Goal: Task Accomplishment & Management: Manage account settings

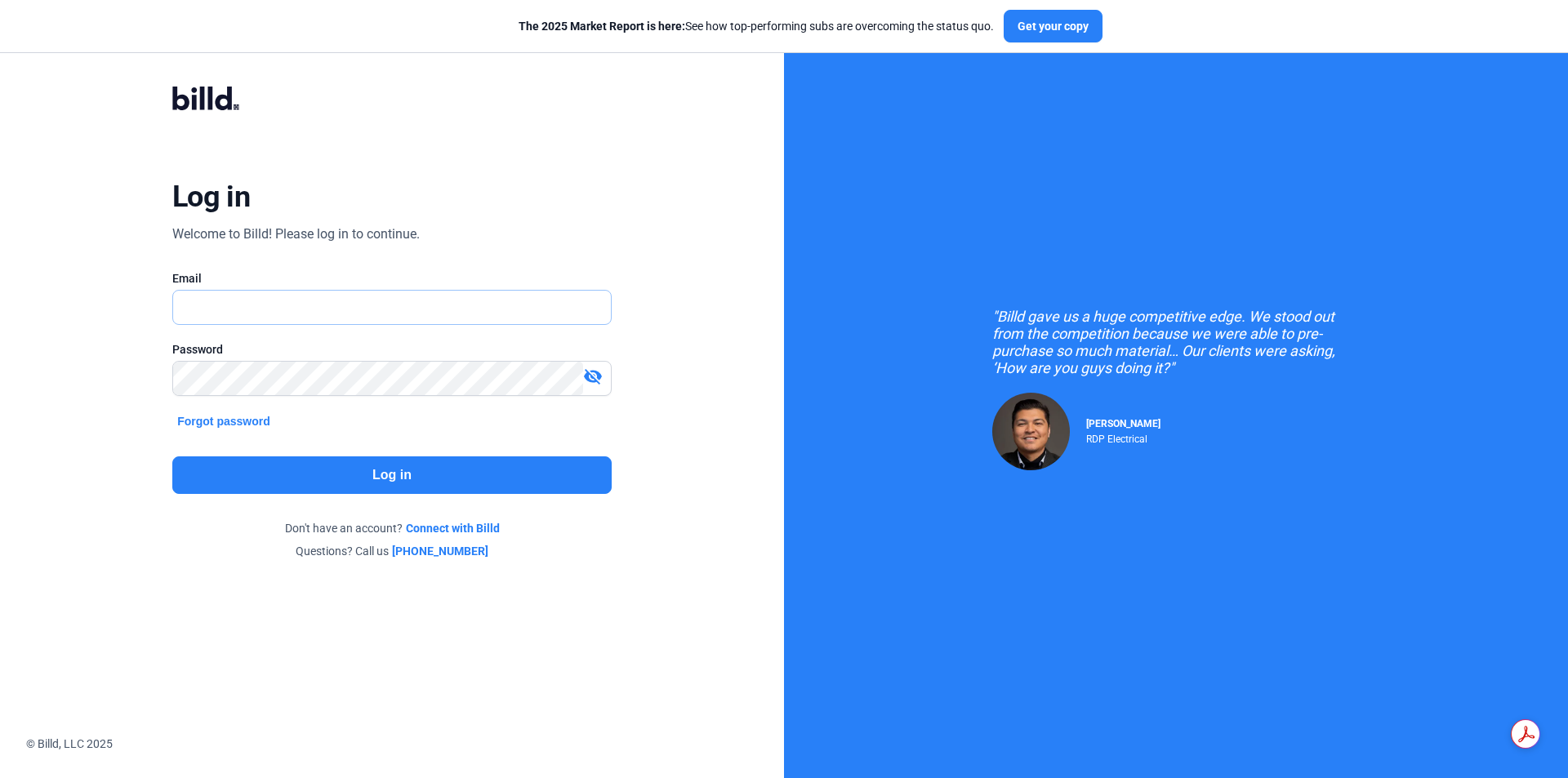
click at [333, 299] on input "text" at bounding box center [392, 307] width 438 height 34
type input "[PERSON_NAME][EMAIL_ADDRESS][DOMAIN_NAME]"
click at [599, 380] on mat-icon "visibility_off" at bounding box center [593, 376] width 20 height 20
click at [506, 482] on button "Log in" at bounding box center [392, 476] width 440 height 38
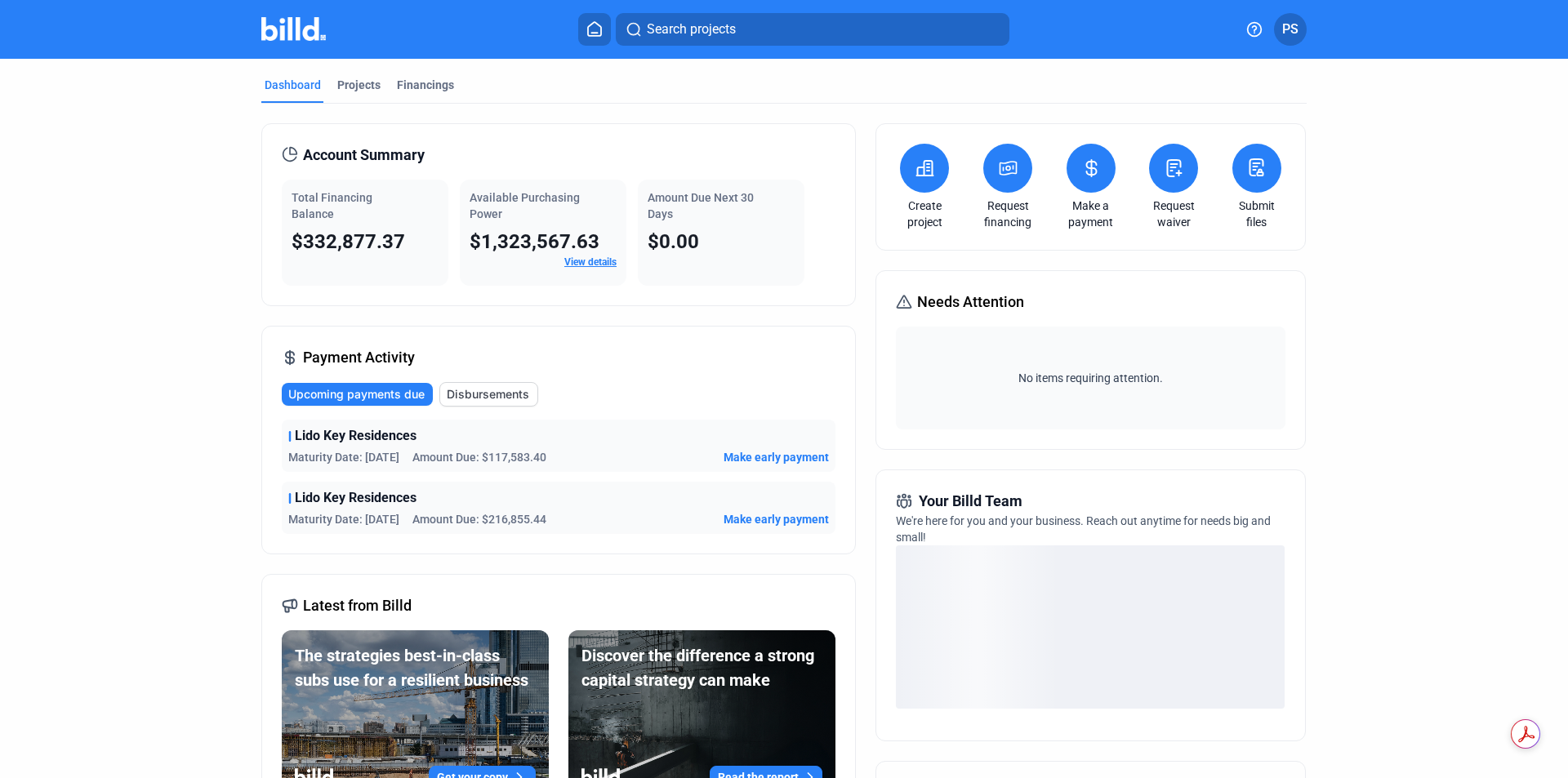
click at [1088, 171] on icon at bounding box center [1091, 168] width 21 height 20
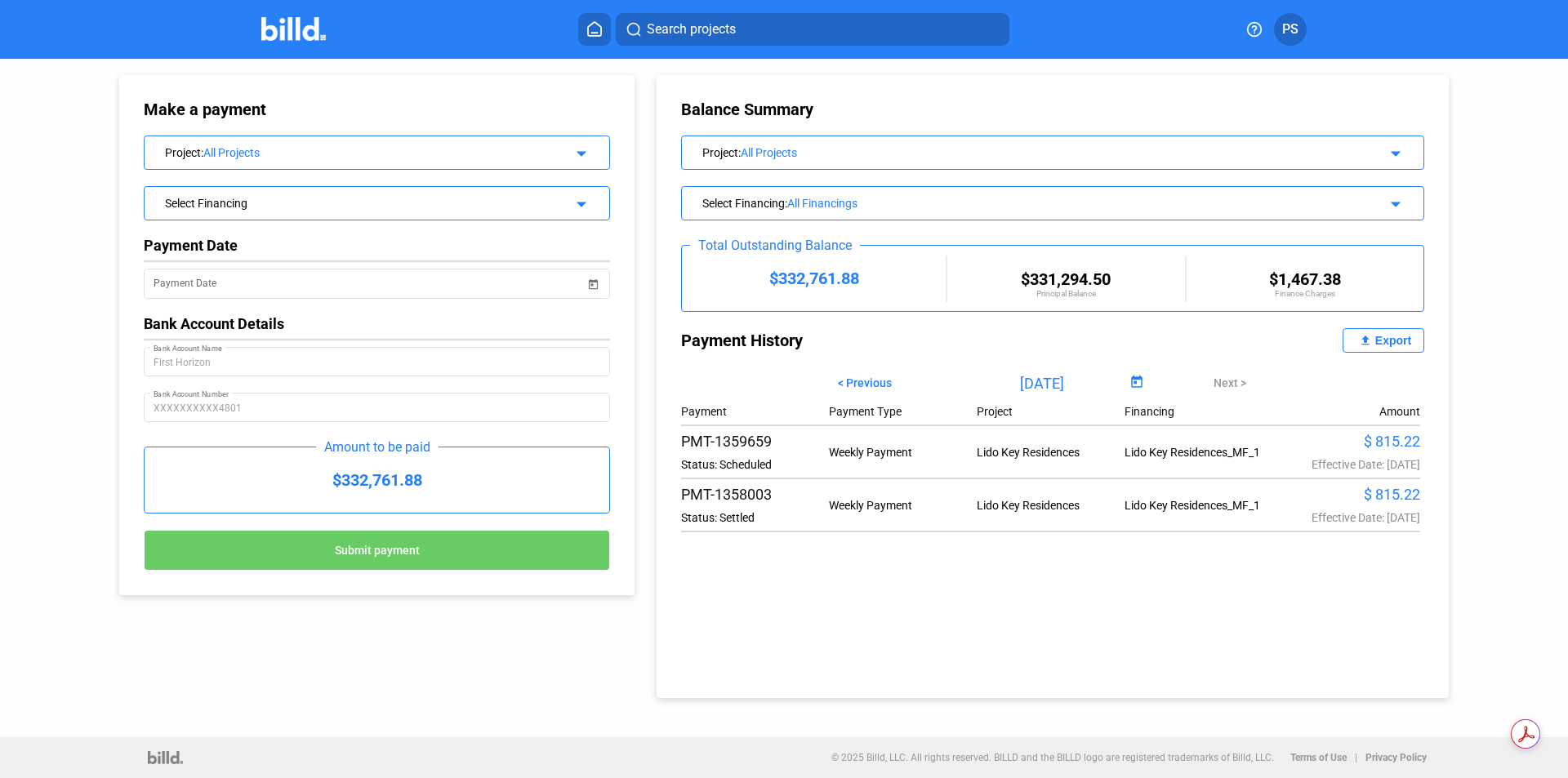
drag, startPoint x: 1397, startPoint y: 203, endPoint x: 1354, endPoint y: 215, distance: 44.6
click at [1396, 203] on mat-icon "arrow_drop_down" at bounding box center [1393, 202] width 20 height 20
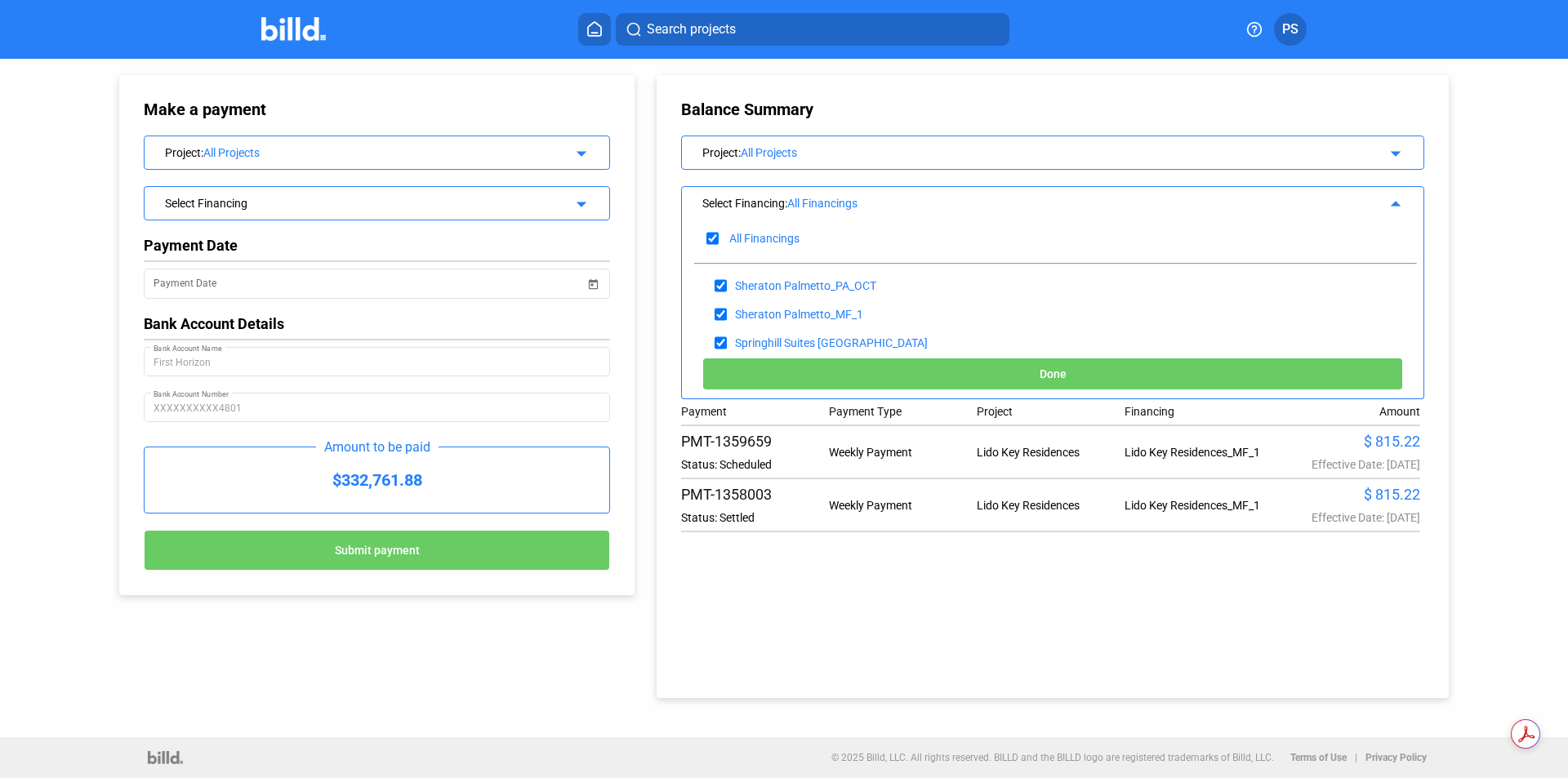
click at [1408, 155] on div "Project : All Projects arrow_drop_down" at bounding box center [1052, 151] width 742 height 29
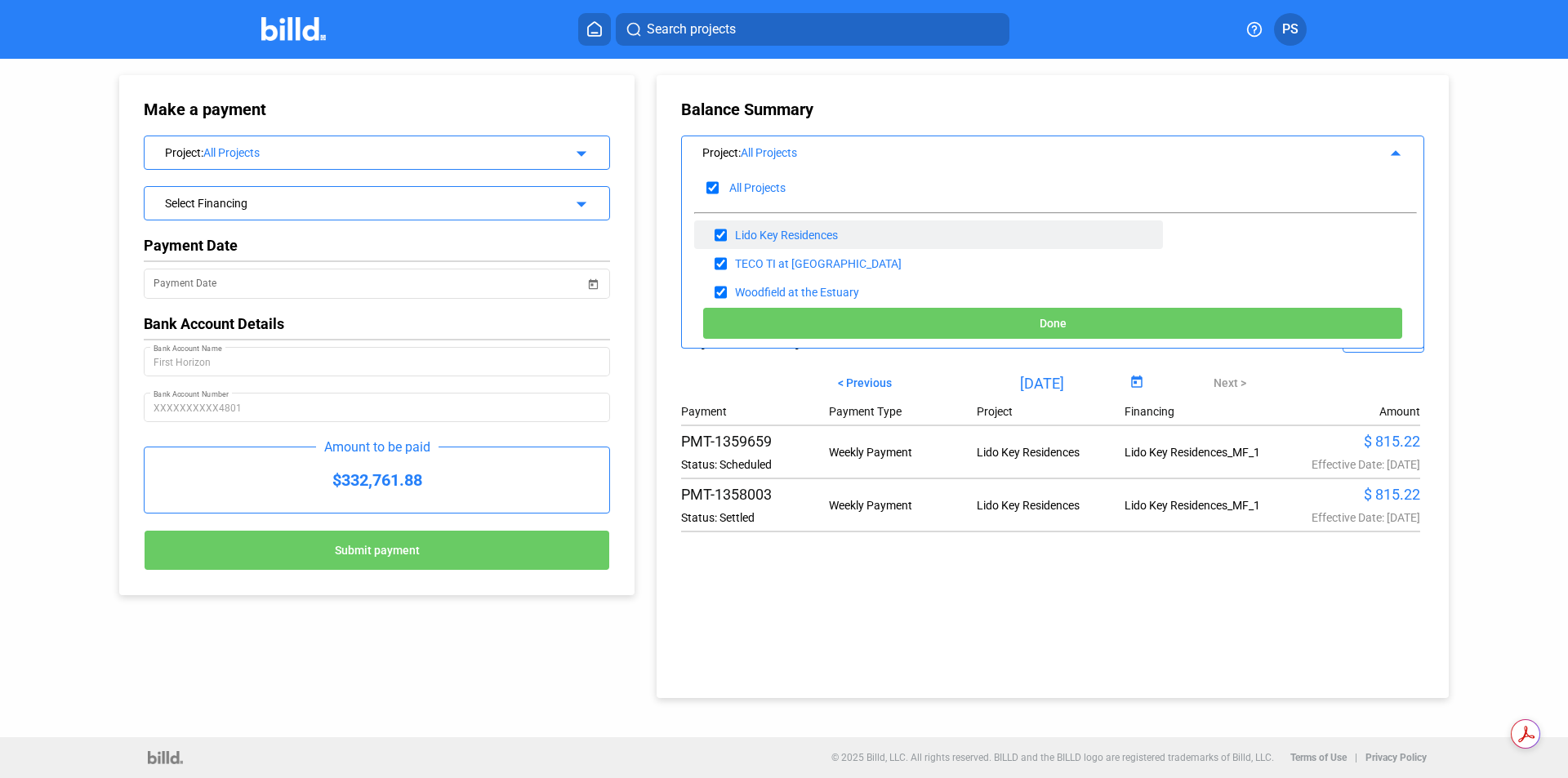
click at [882, 242] on div "Lido Key Residences" at bounding box center [928, 235] width 468 height 29
click at [725, 227] on input "checkbox" at bounding box center [720, 235] width 12 height 25
checkbox input "false"
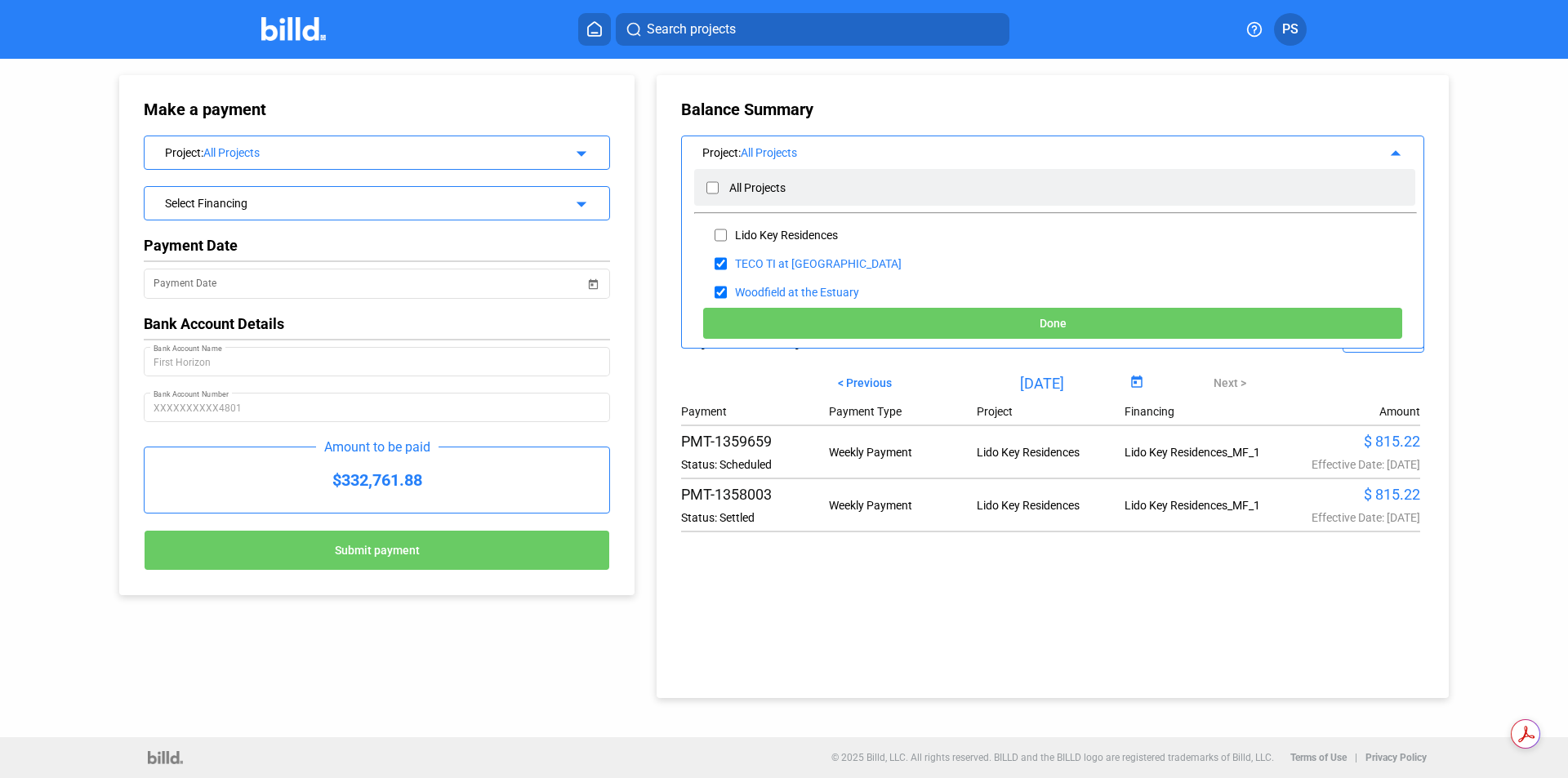
click at [713, 192] on input "checkbox" at bounding box center [712, 188] width 12 height 25
checkbox input "true"
click at [711, 188] on input "checkbox" at bounding box center [712, 188] width 12 height 25
checkbox input "false"
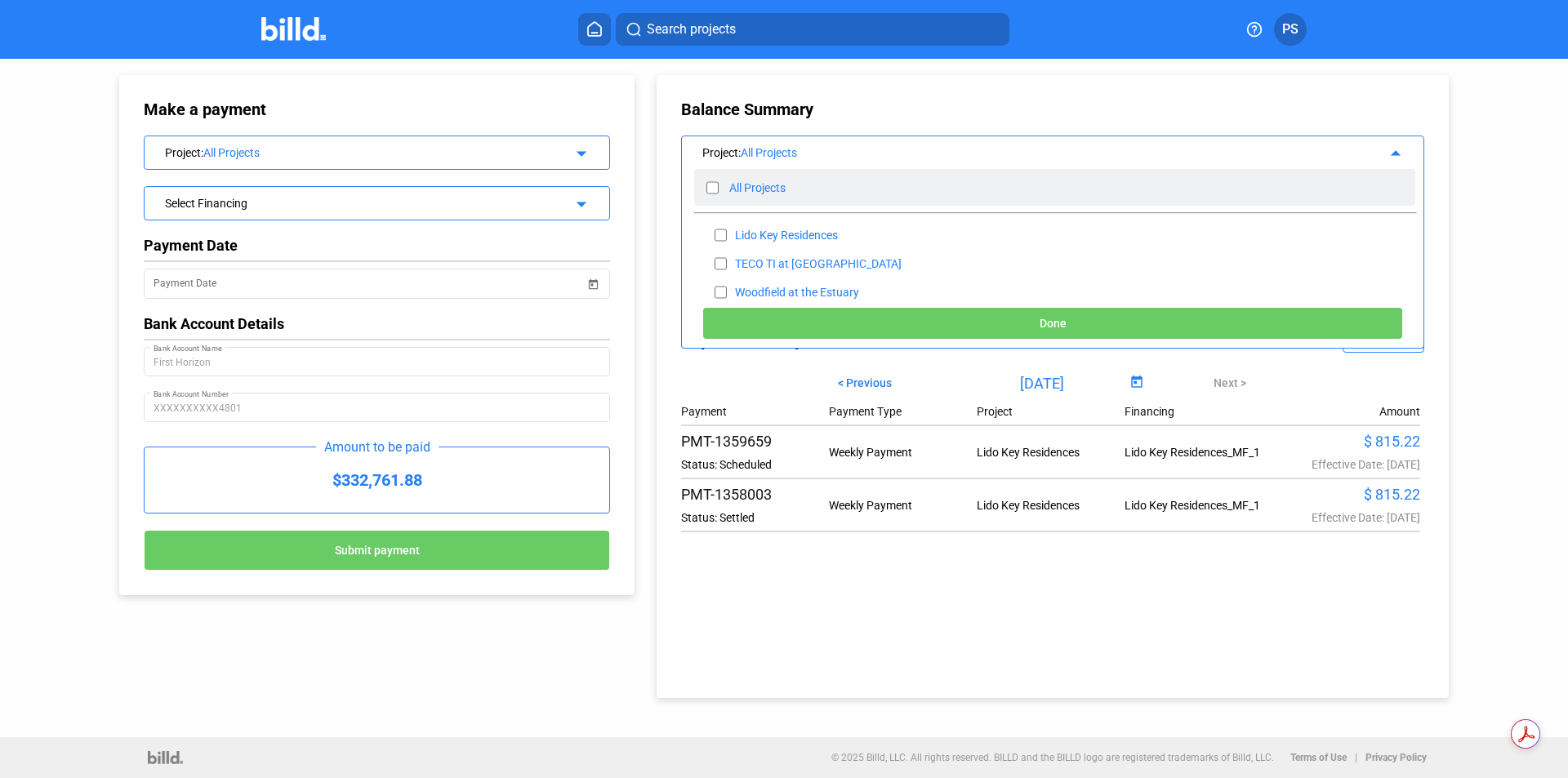
checkbox input "false"
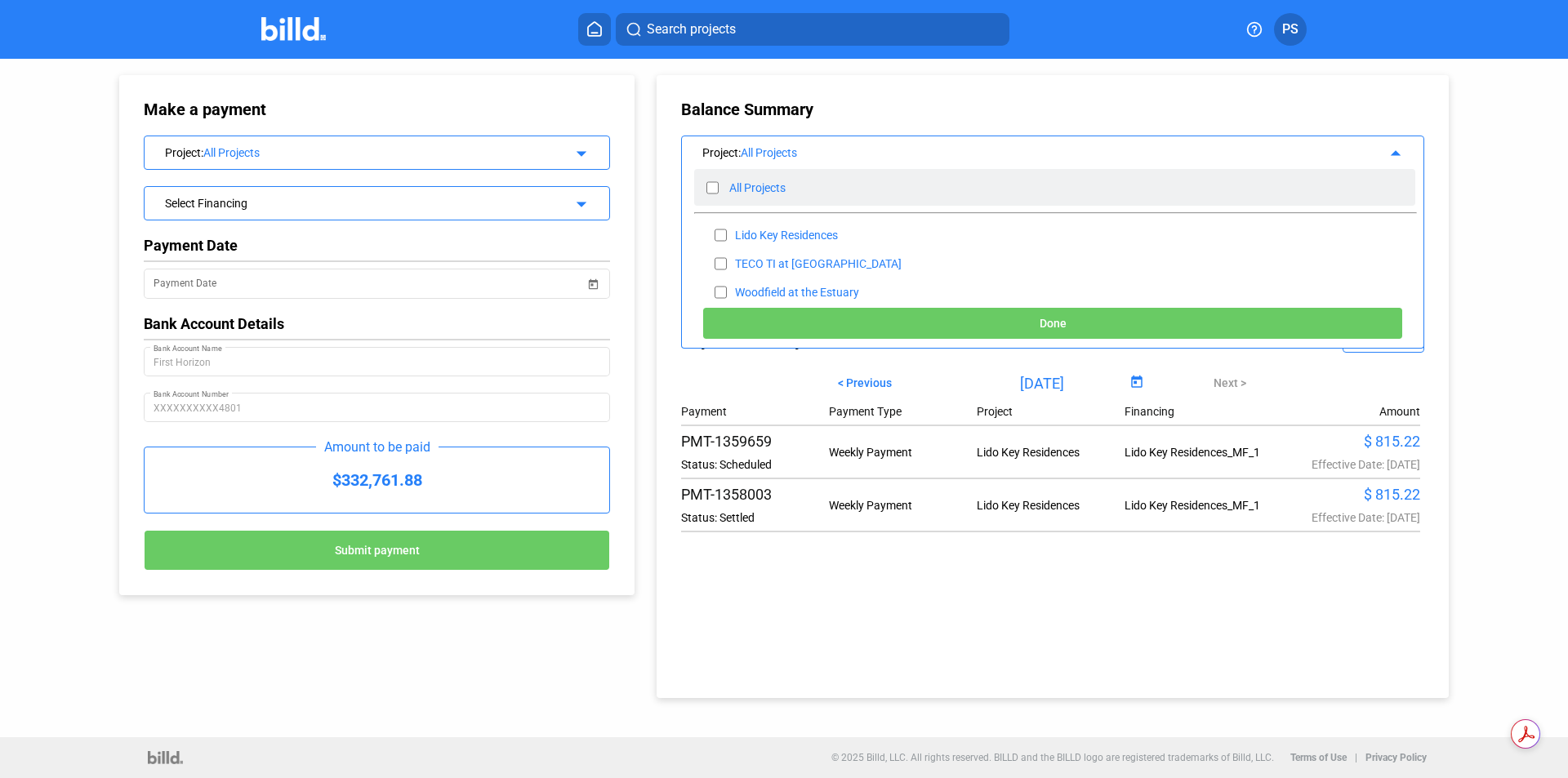
checkbox input "false"
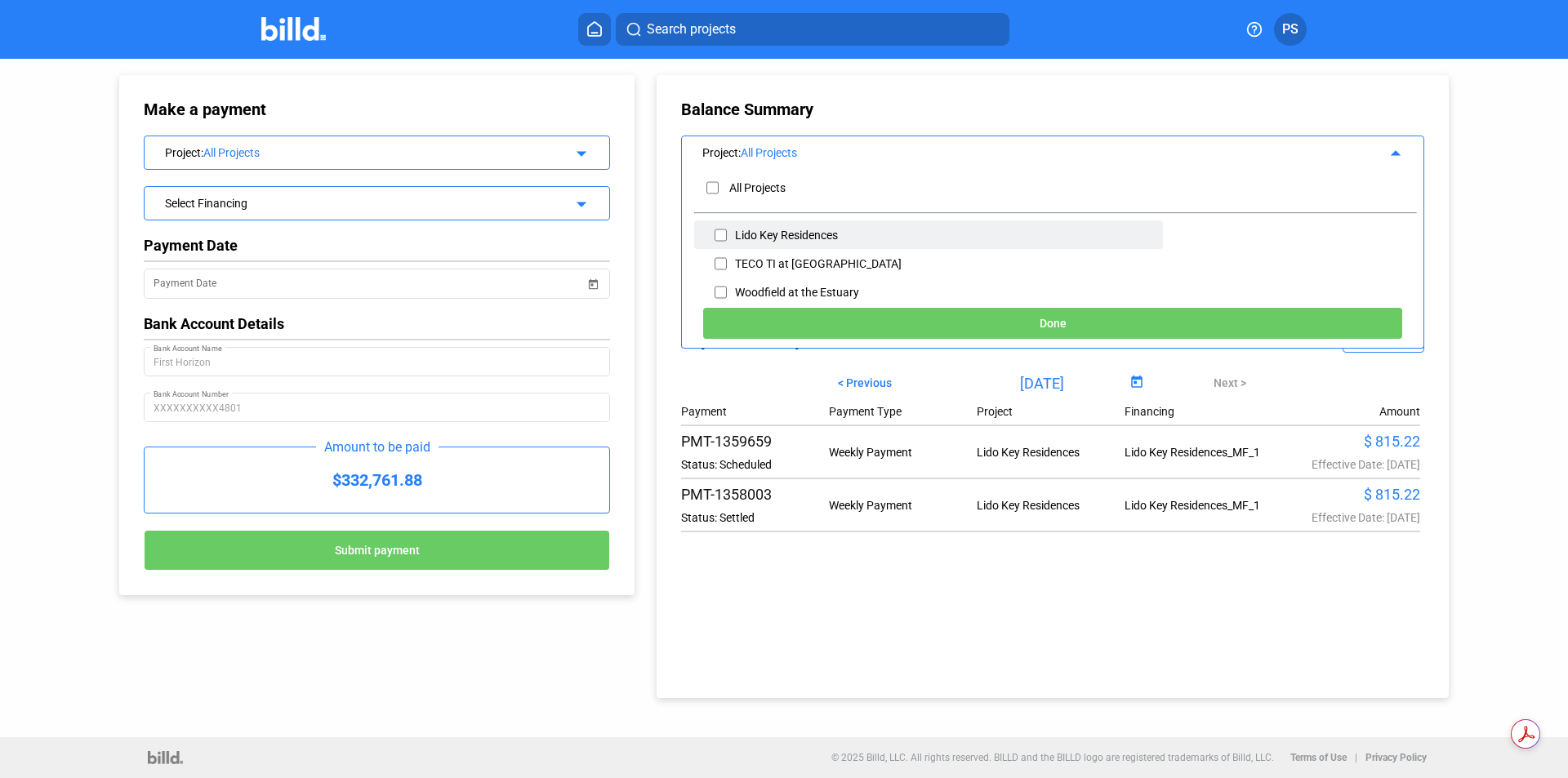
click at [719, 234] on input "checkbox" at bounding box center [720, 235] width 12 height 25
checkbox input "true"
click at [1395, 155] on mat-icon "arrow_drop_up" at bounding box center [1393, 151] width 20 height 20
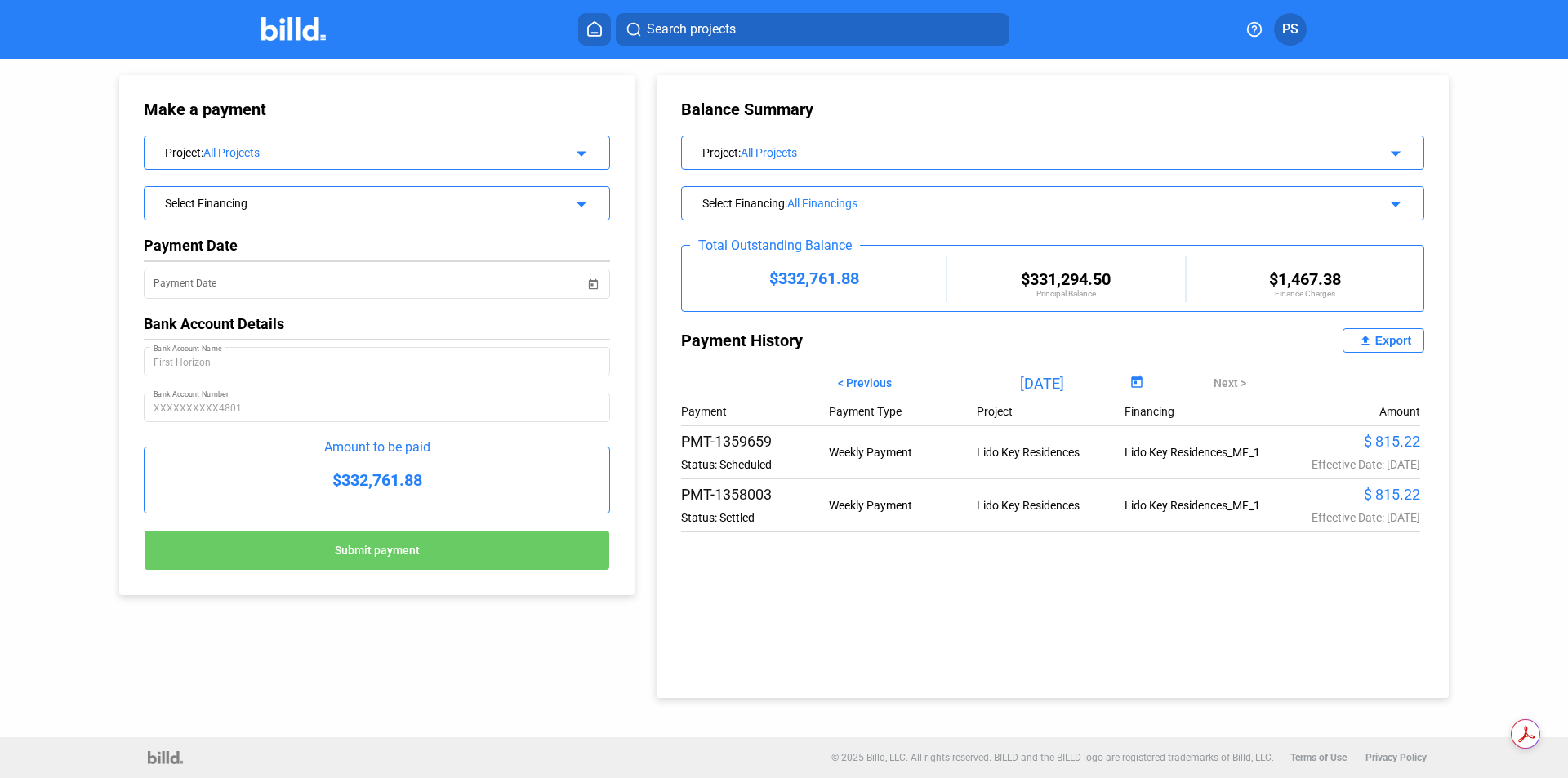
click at [1396, 205] on mat-icon "arrow_drop_down" at bounding box center [1393, 202] width 20 height 20
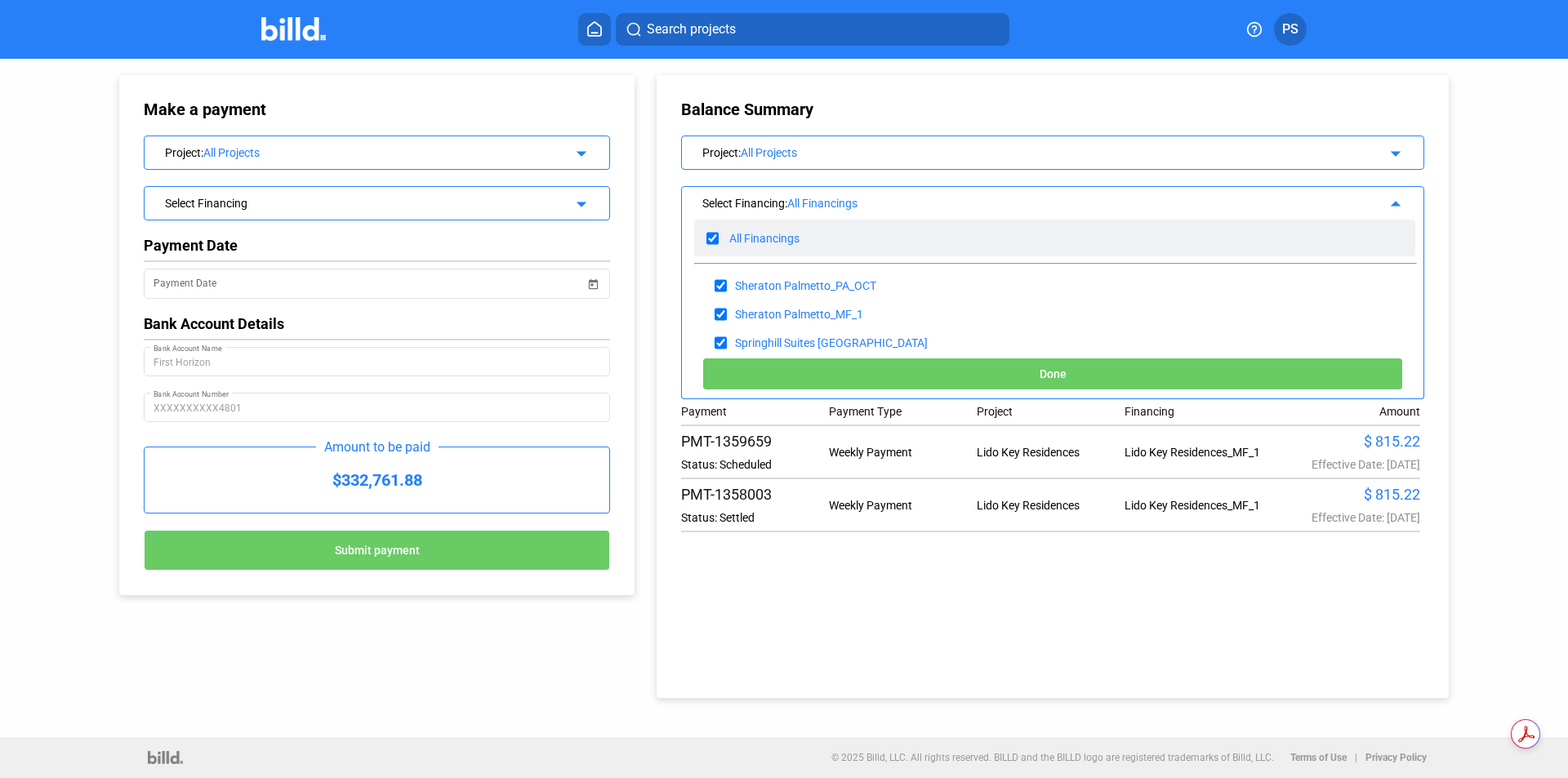
click at [712, 237] on input "checkbox" at bounding box center [712, 239] width 12 height 25
checkbox input "false"
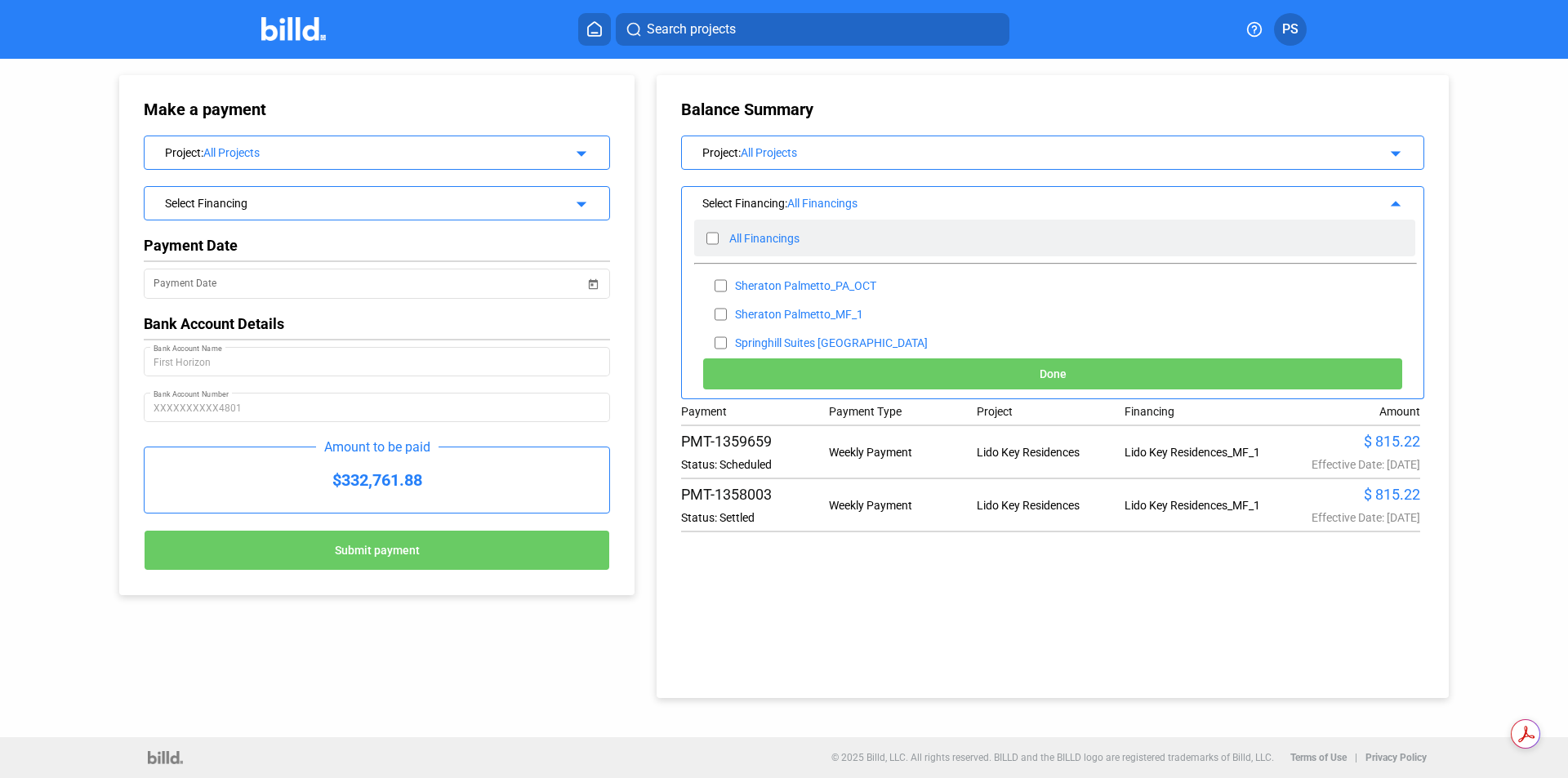
checkbox input "false"
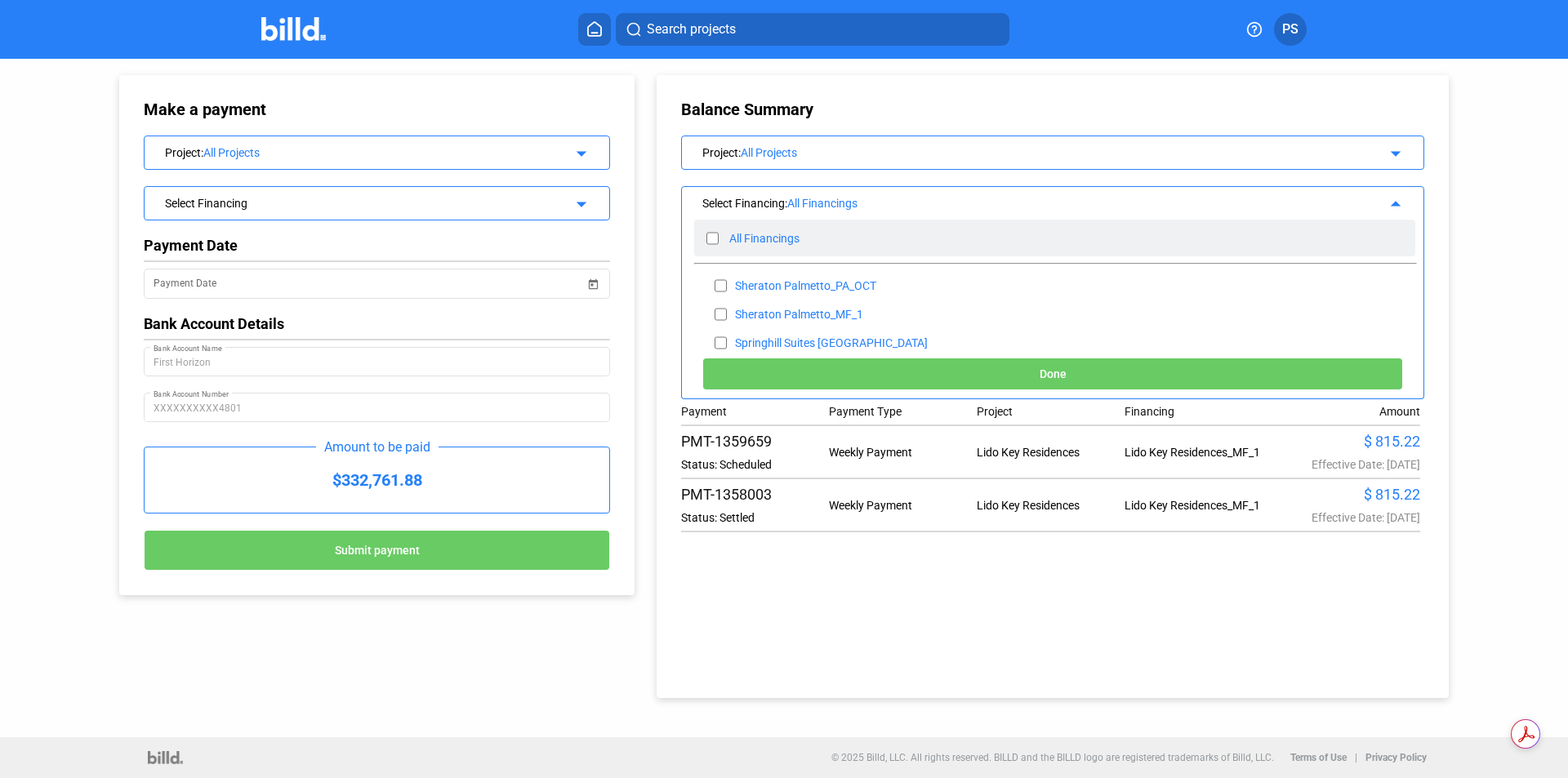
checkbox input "false"
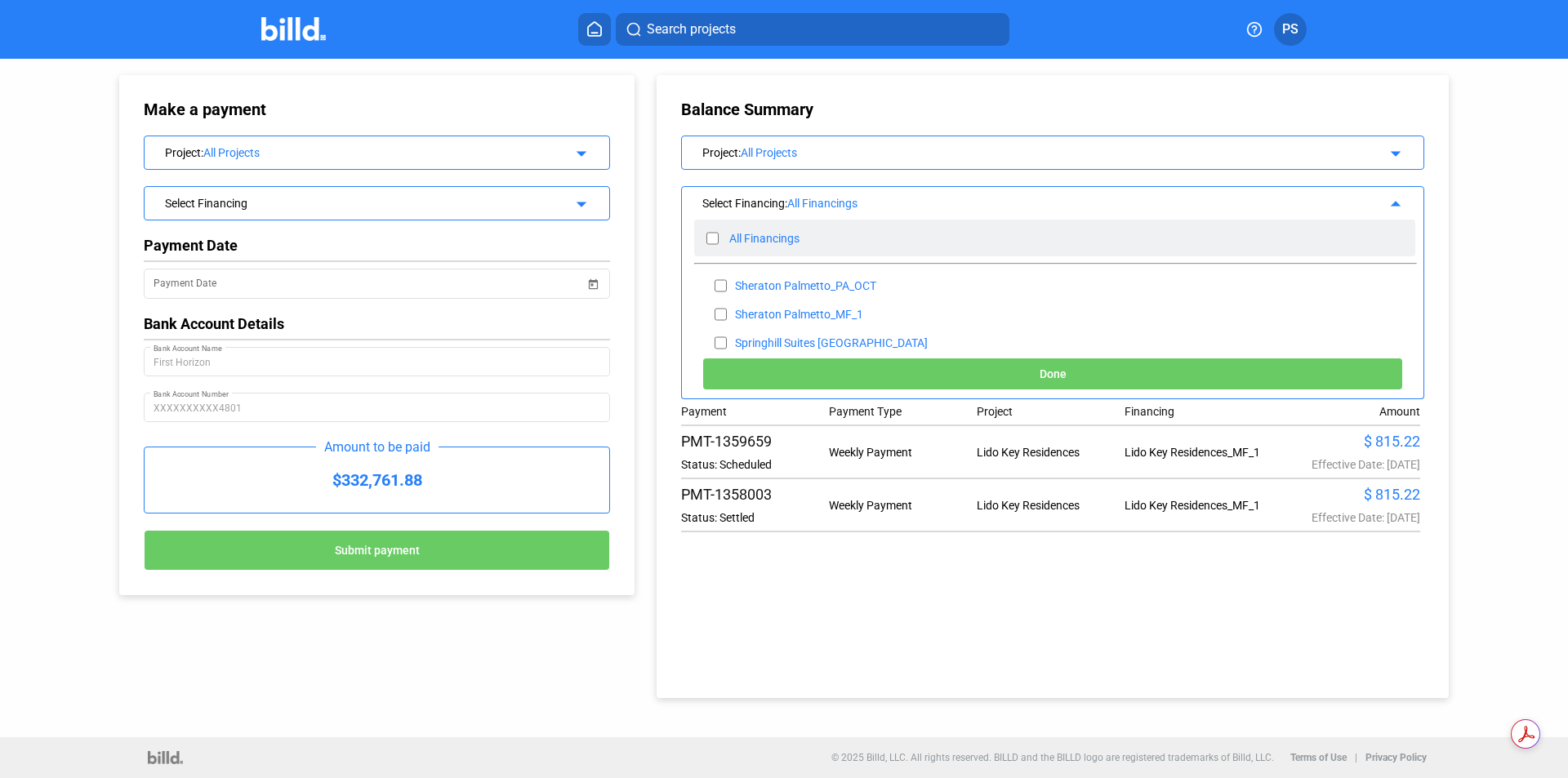
checkbox input "false"
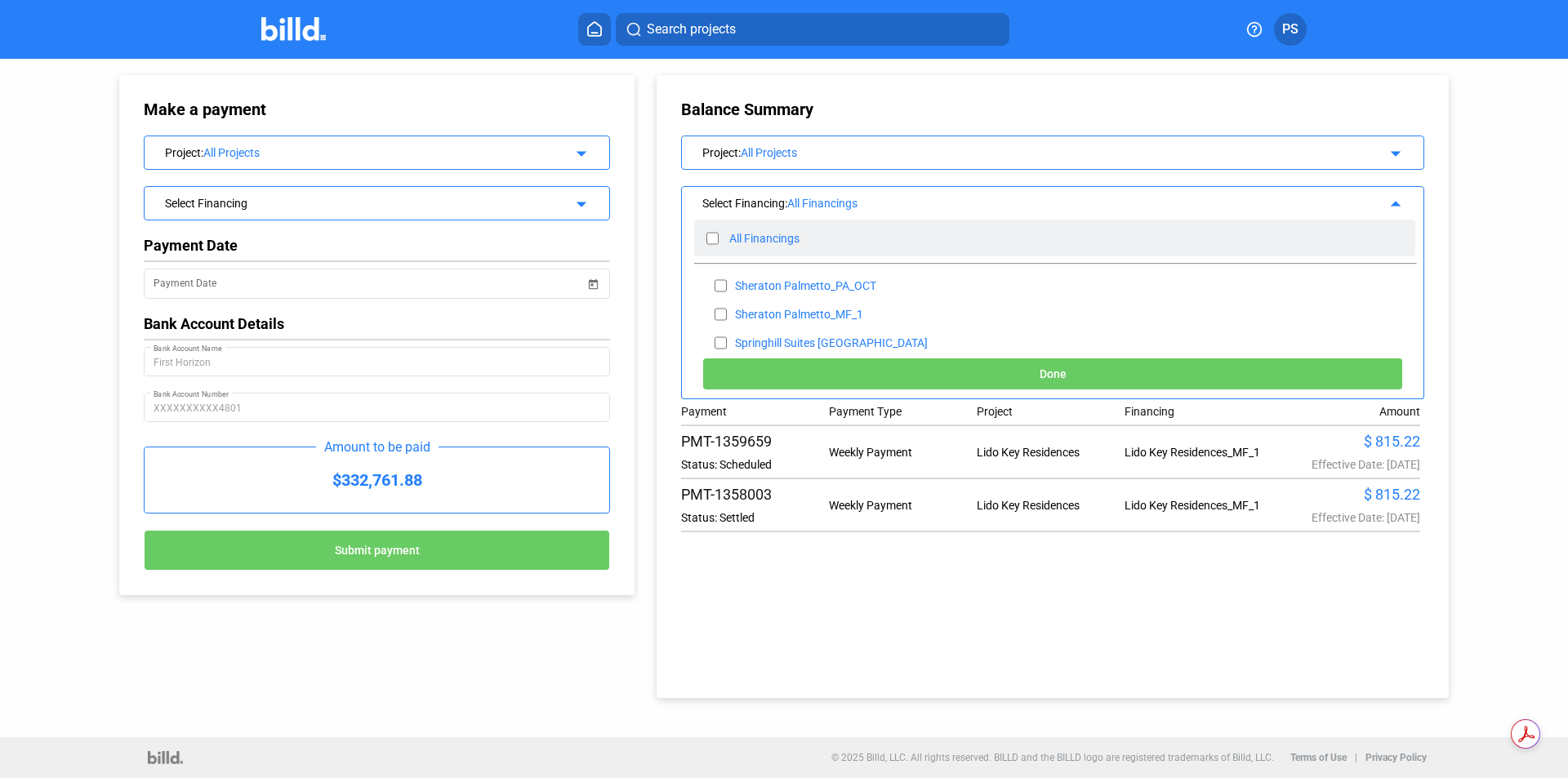
checkbox input "false"
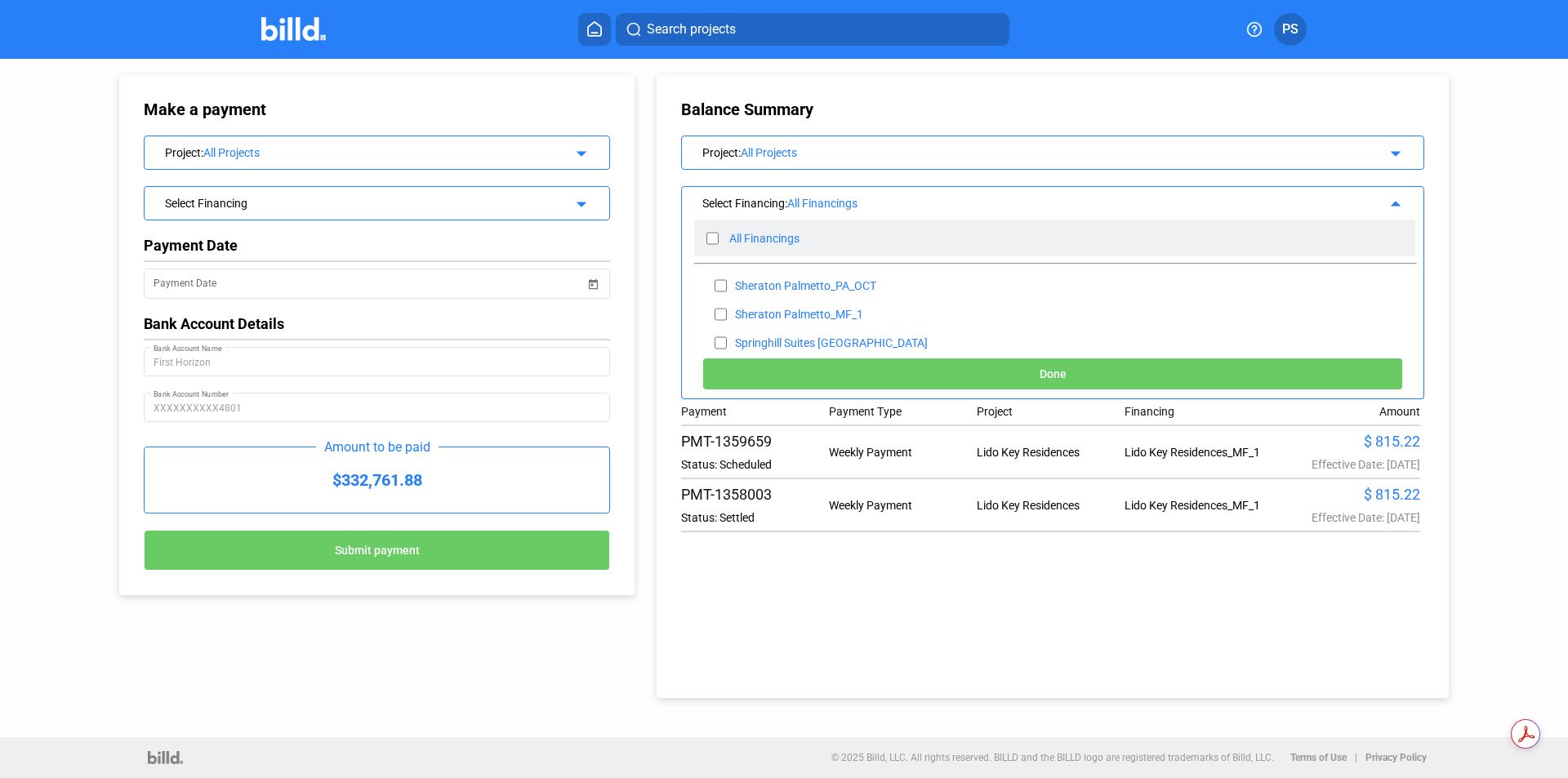
checkbox input "false"
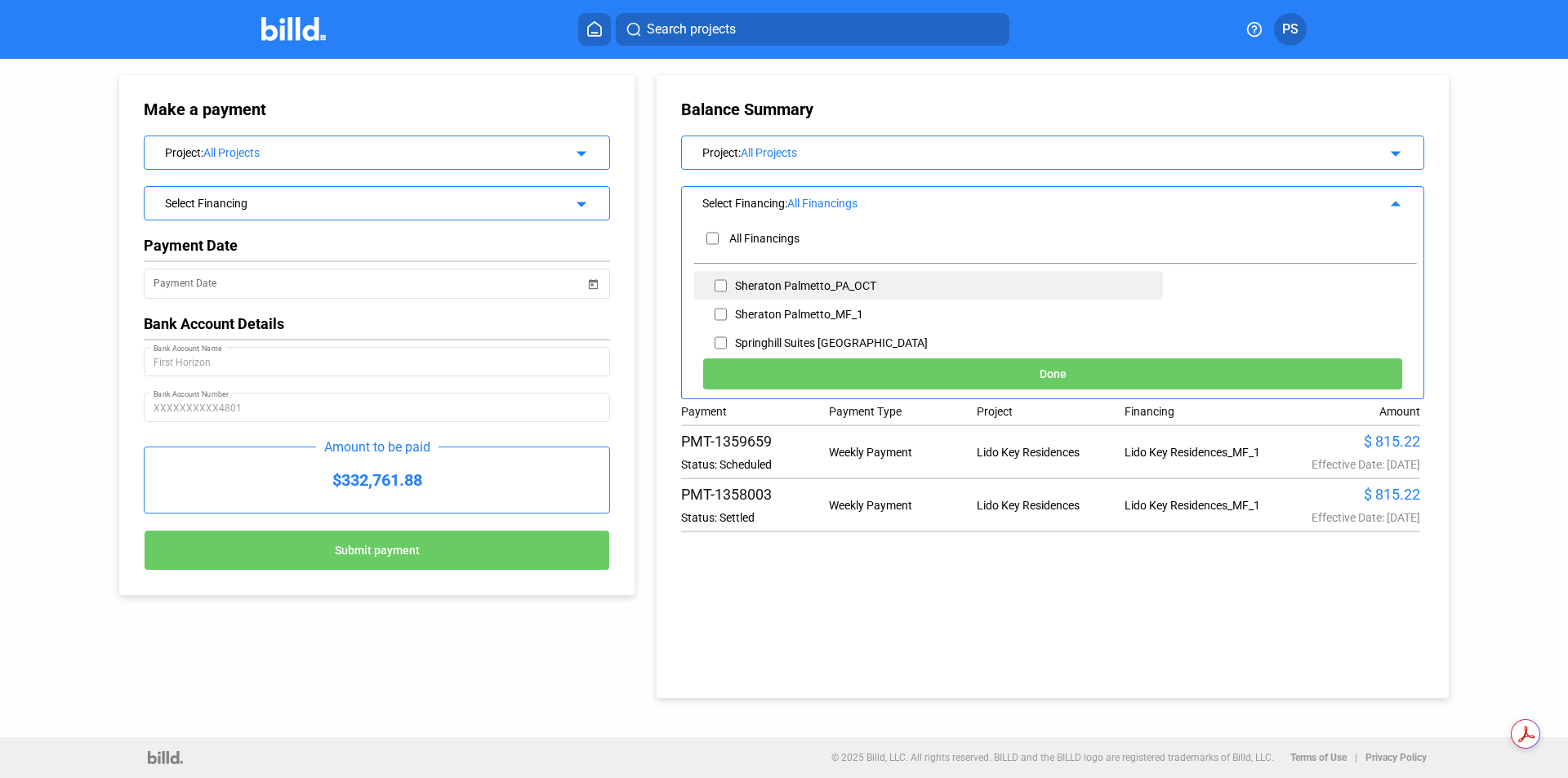
click at [718, 286] on input "checkbox" at bounding box center [720, 286] width 12 height 25
checkbox input "true"
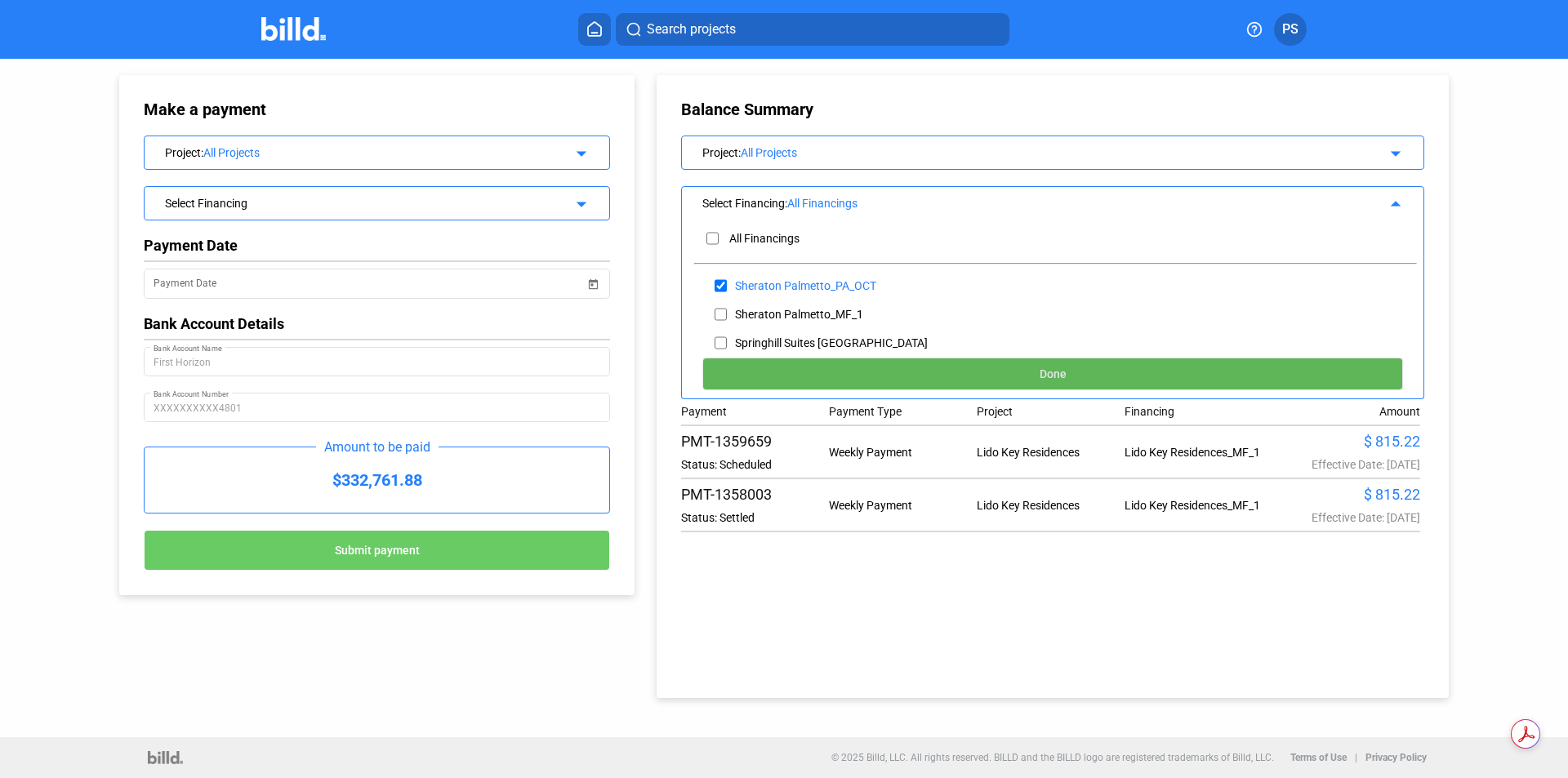
click at [1138, 375] on button "Done" at bounding box center [1052, 374] width 700 height 33
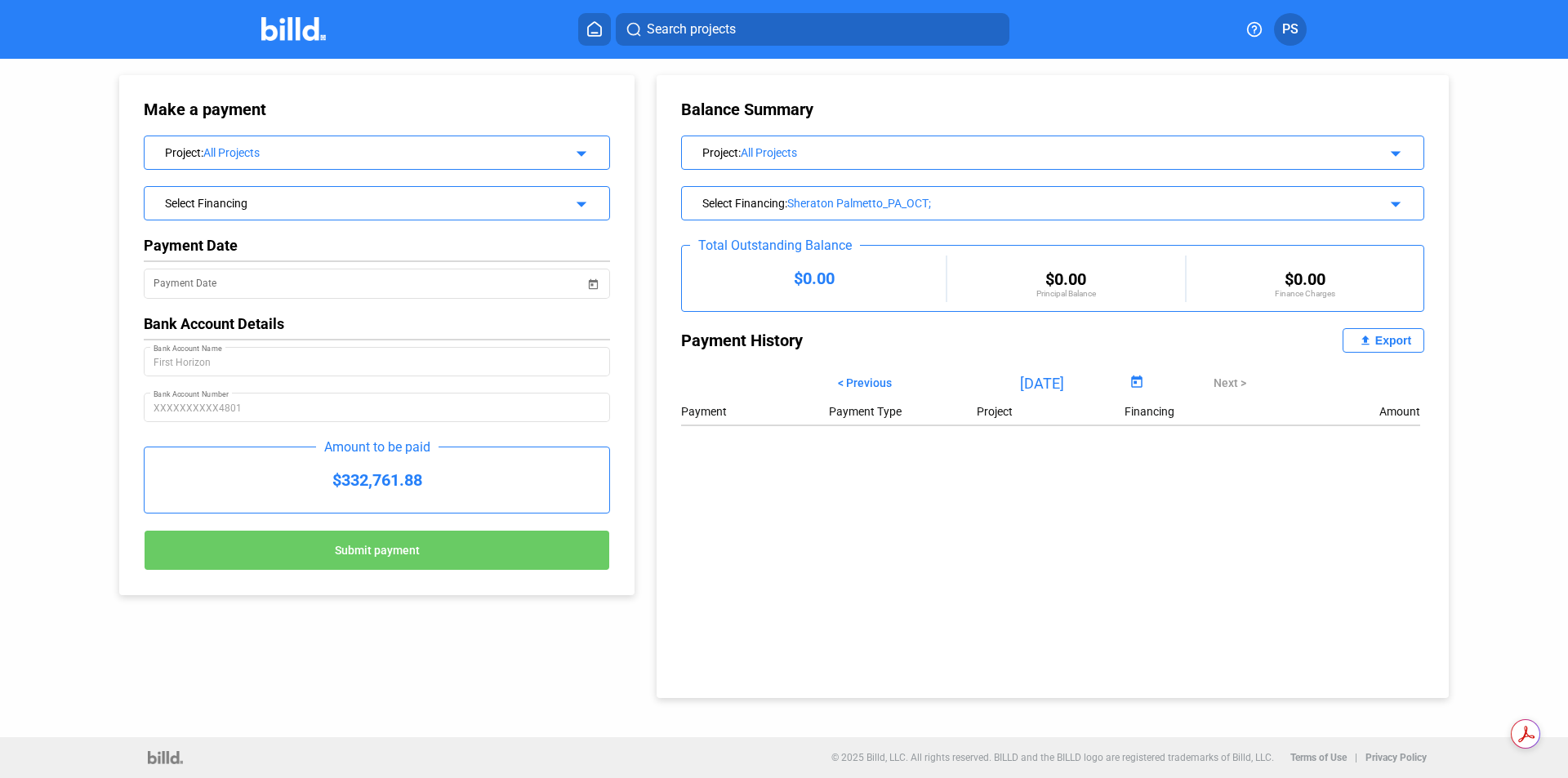
click at [1397, 199] on mat-icon "arrow_drop_down" at bounding box center [1393, 202] width 20 height 20
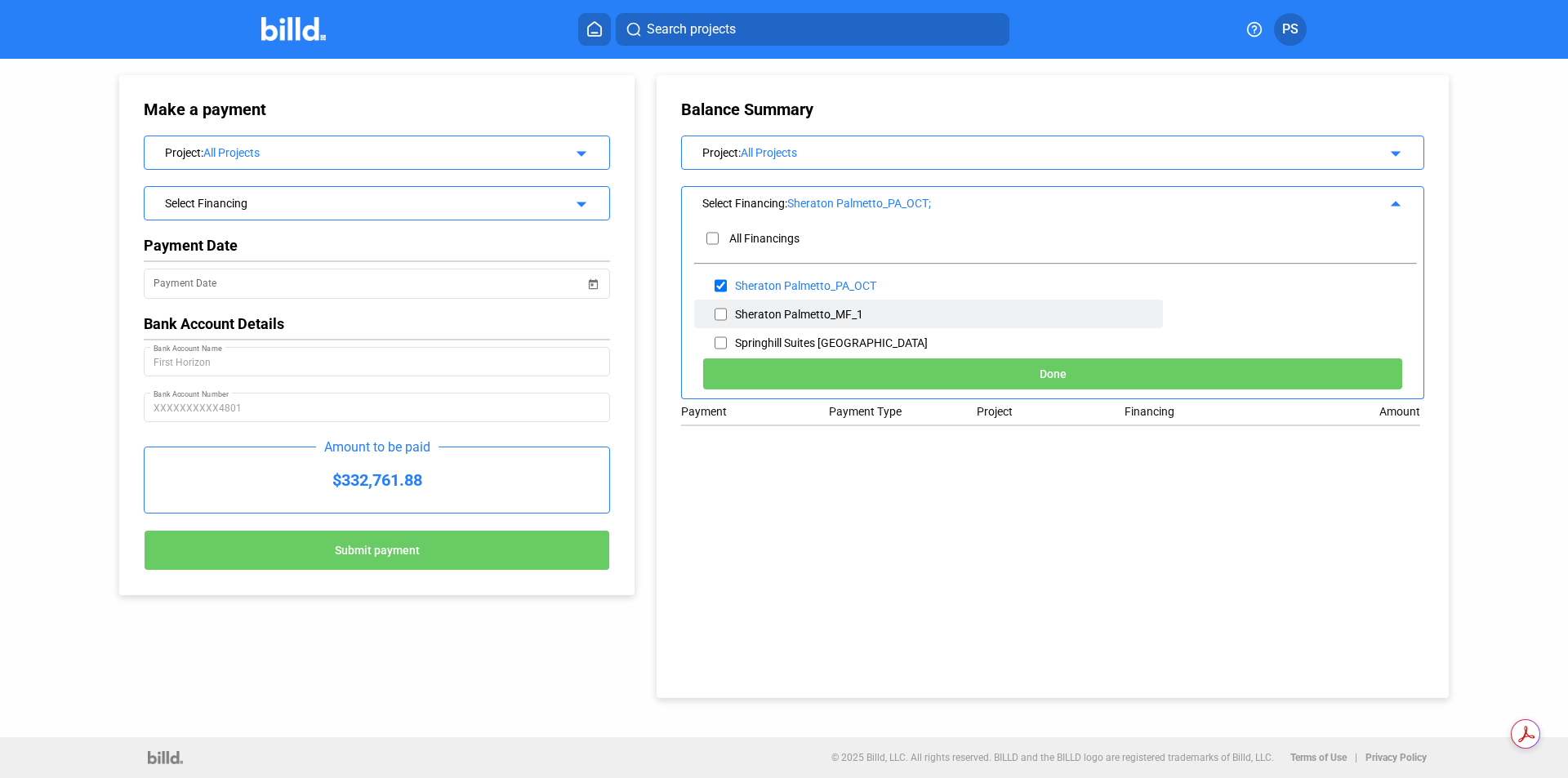
click at [728, 310] on div "Sheraton Palmetto_MF_1" at bounding box center [928, 314] width 468 height 29
click at [717, 310] on input "checkbox" at bounding box center [720, 314] width 12 height 25
checkbox input "true"
click at [721, 286] on input "checkbox" at bounding box center [720, 286] width 12 height 25
checkbox input "false"
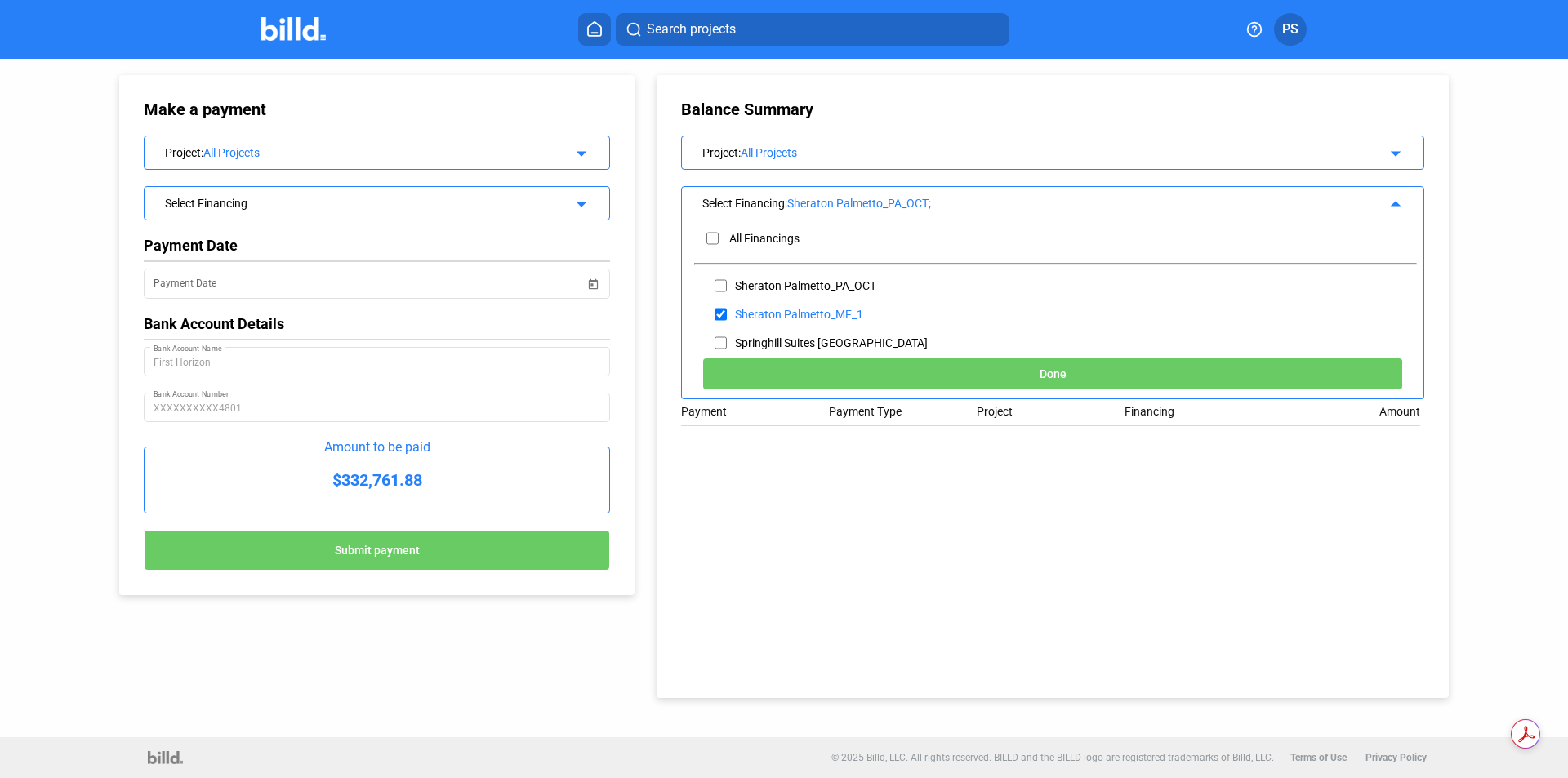
click at [1392, 202] on mat-icon "arrow_drop_up" at bounding box center [1393, 202] width 20 height 20
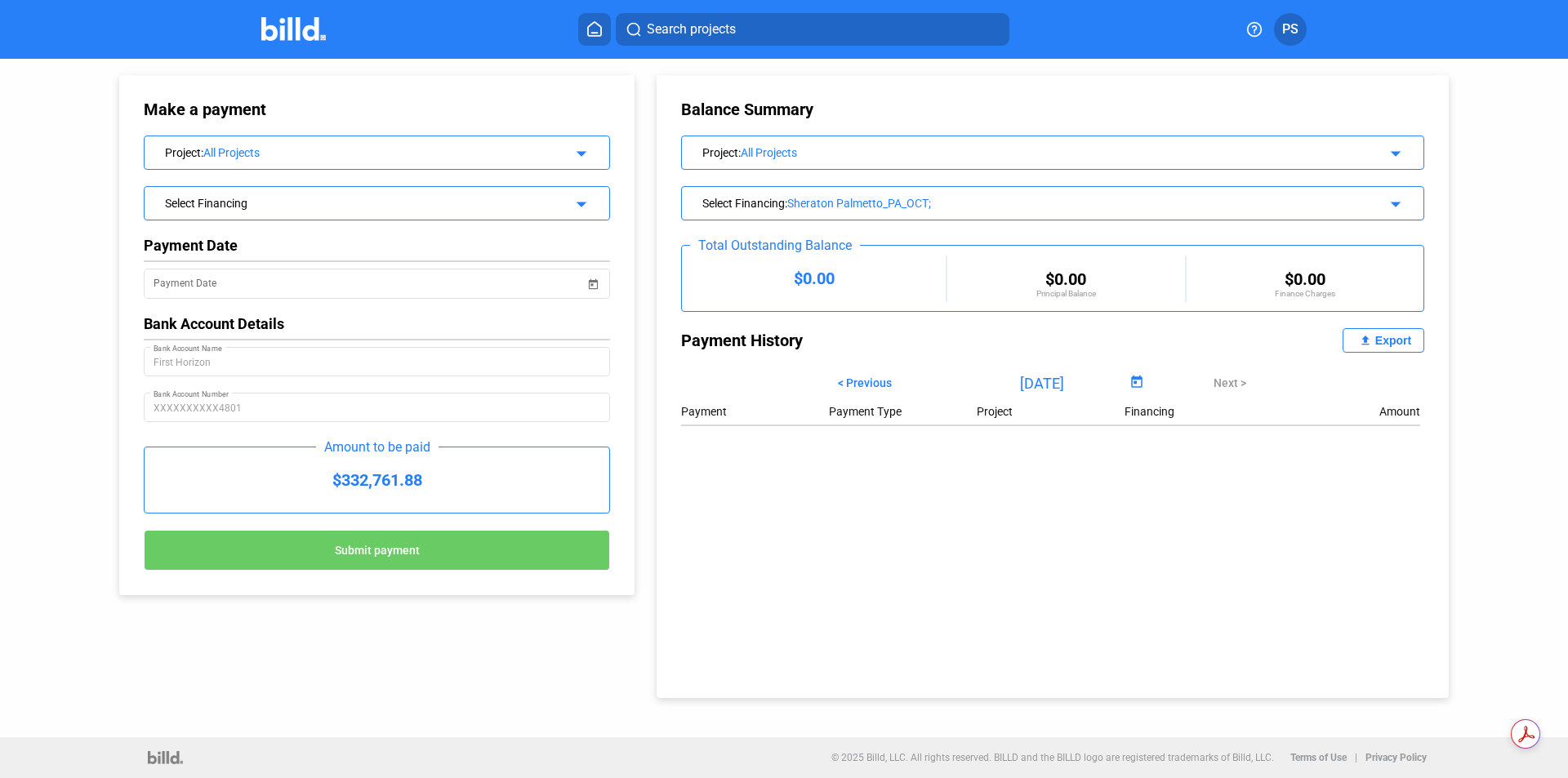
click at [1400, 207] on mat-icon "arrow_drop_down" at bounding box center [1393, 202] width 20 height 20
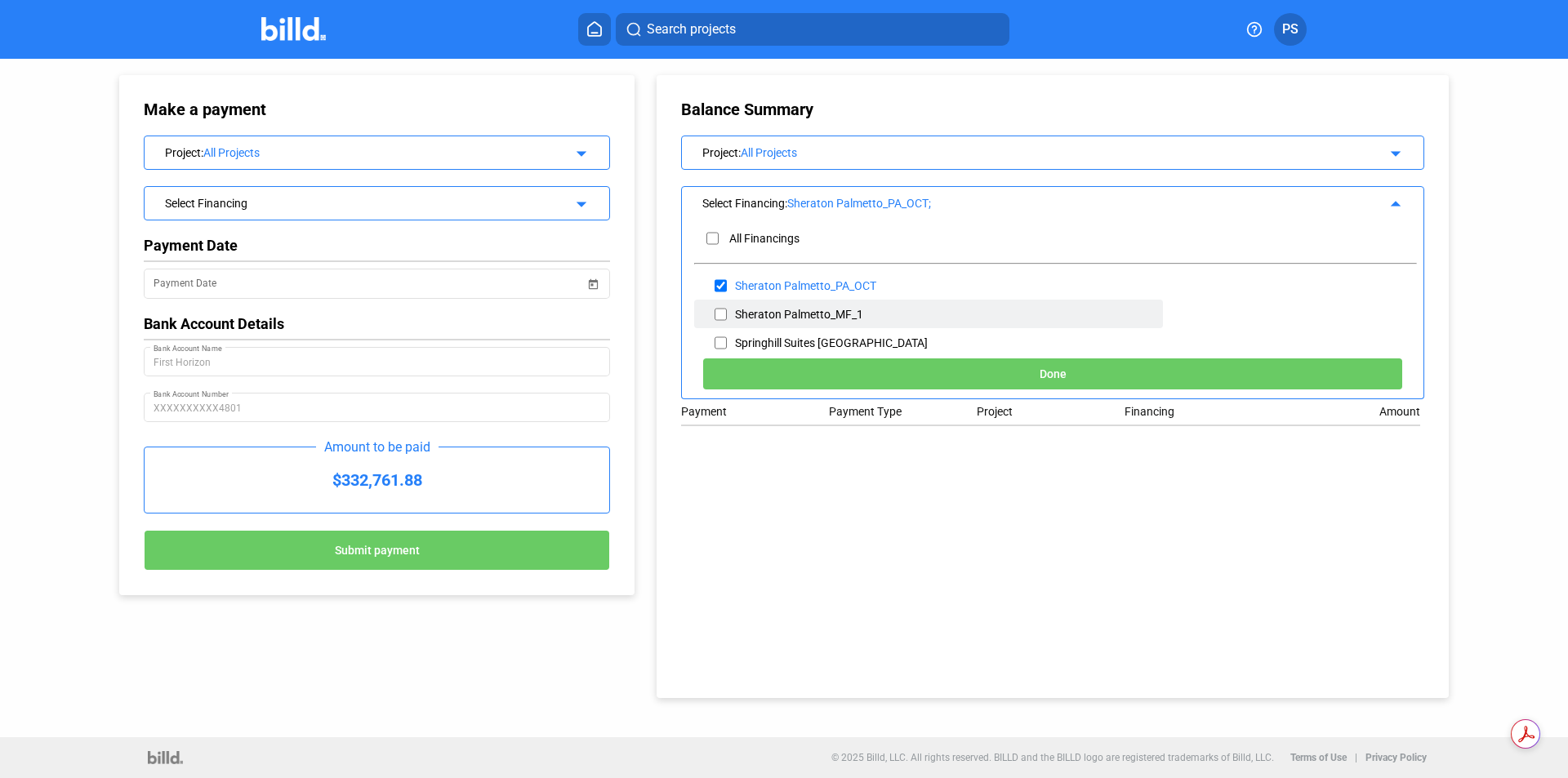
click at [726, 310] on input "checkbox" at bounding box center [720, 314] width 12 height 25
checkbox input "true"
click at [1056, 372] on span "Done" at bounding box center [1053, 375] width 27 height 13
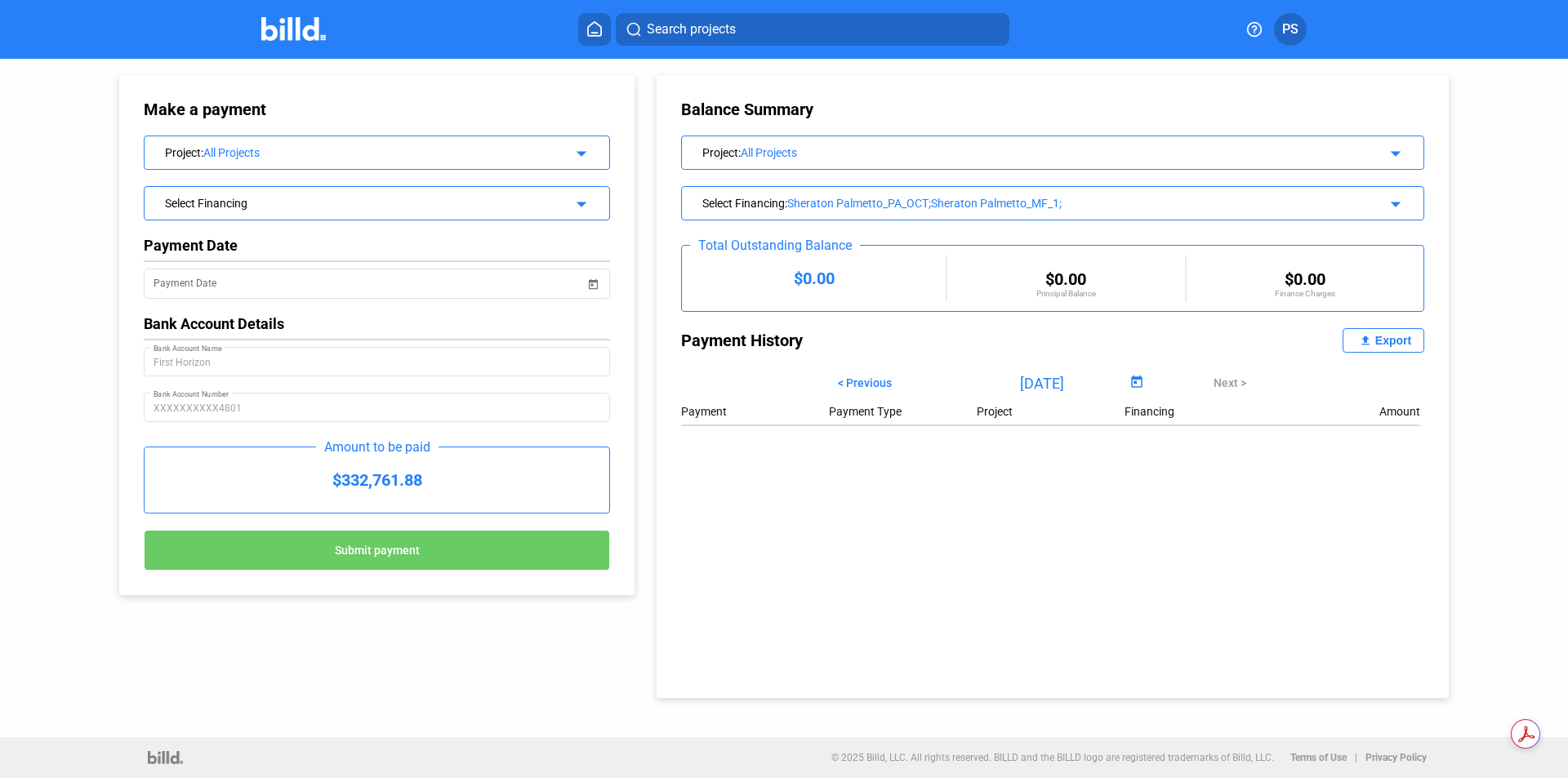
click at [1407, 201] on div "Select Financing : Sheraton Palmetto_PA_OCT;Sheraton Palmetto_MF_1; arrow_drop_…" at bounding box center [1052, 201] width 742 height 29
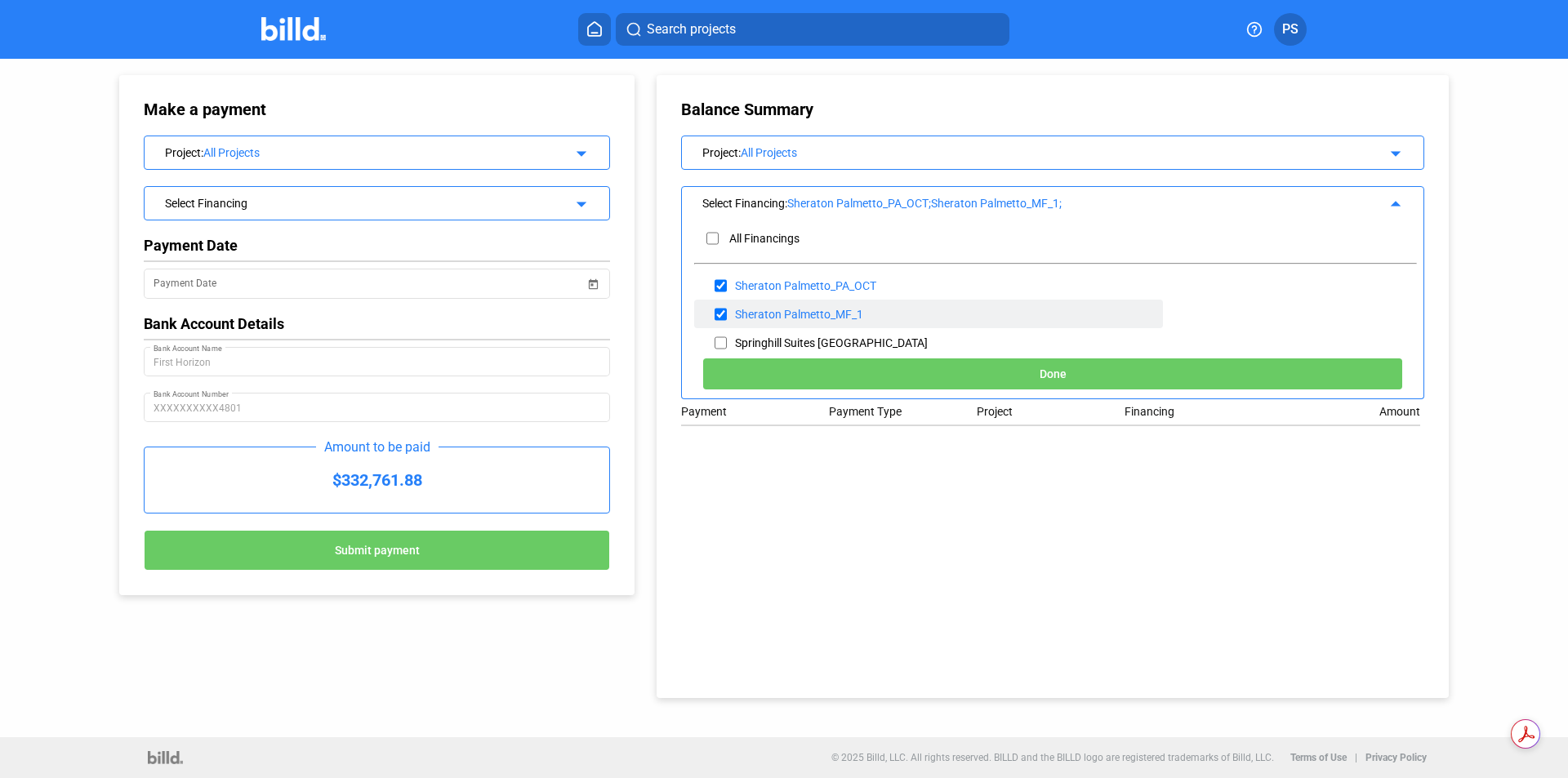
click at [719, 314] on input "checkbox" at bounding box center [720, 314] width 12 height 25
checkbox input "false"
click at [723, 288] on input "checkbox" at bounding box center [720, 286] width 12 height 25
checkbox input "false"
click at [1394, 204] on mat-icon "arrow_drop_up" at bounding box center [1393, 202] width 20 height 20
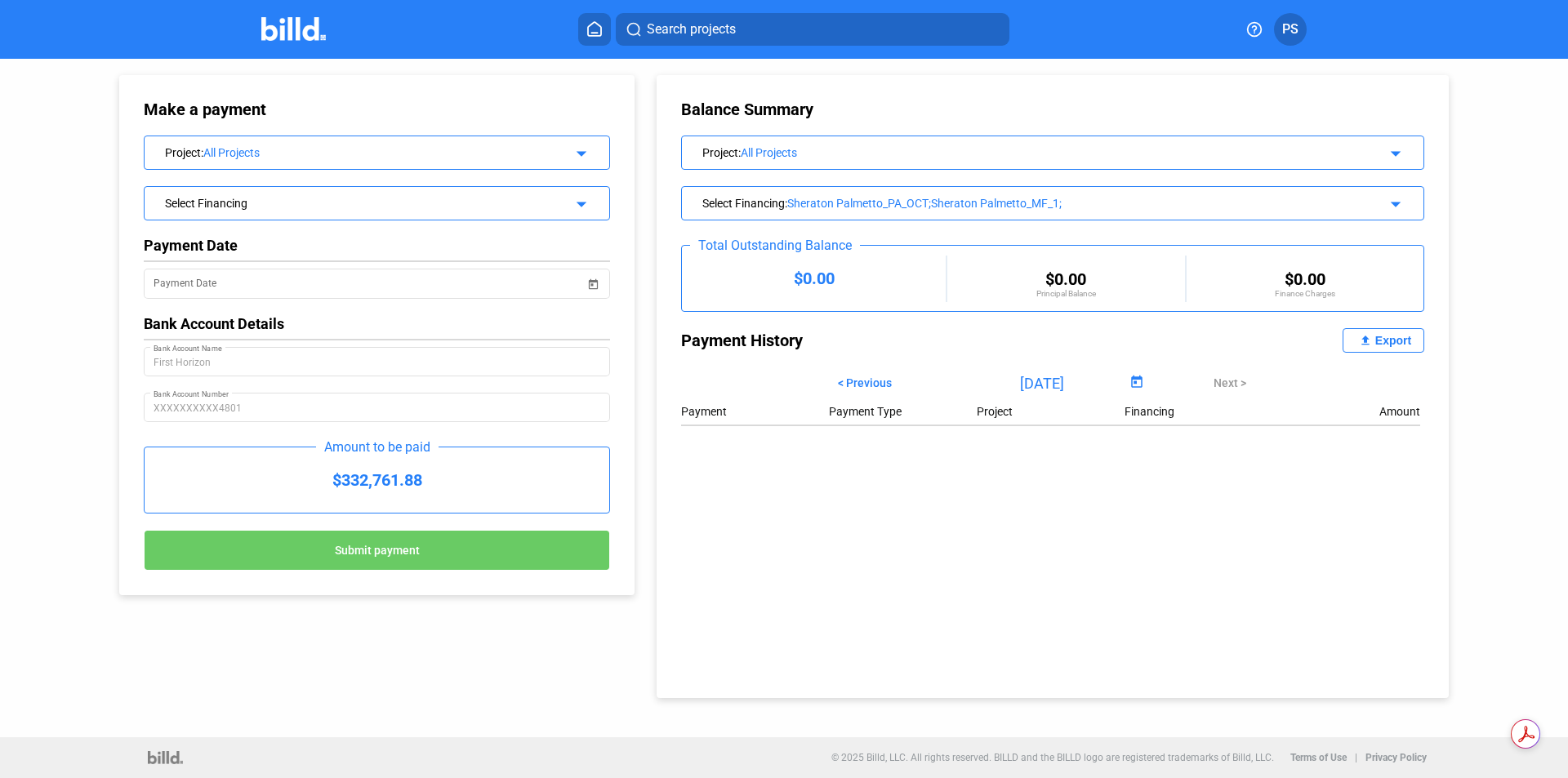
click at [1392, 204] on mat-icon "arrow_drop_down" at bounding box center [1393, 202] width 20 height 20
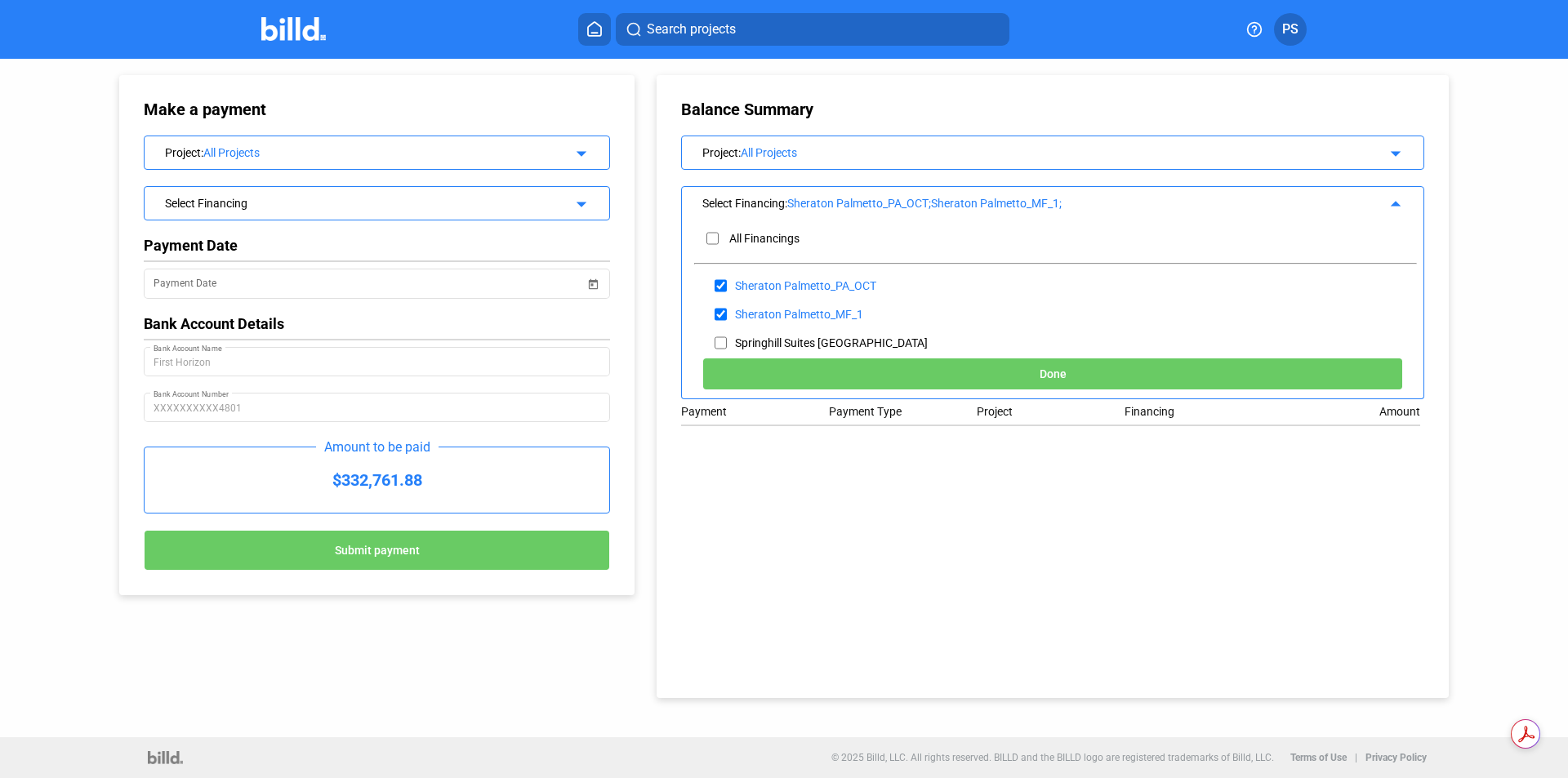
click at [1394, 205] on mat-icon "arrow_drop_up" at bounding box center [1393, 202] width 20 height 20
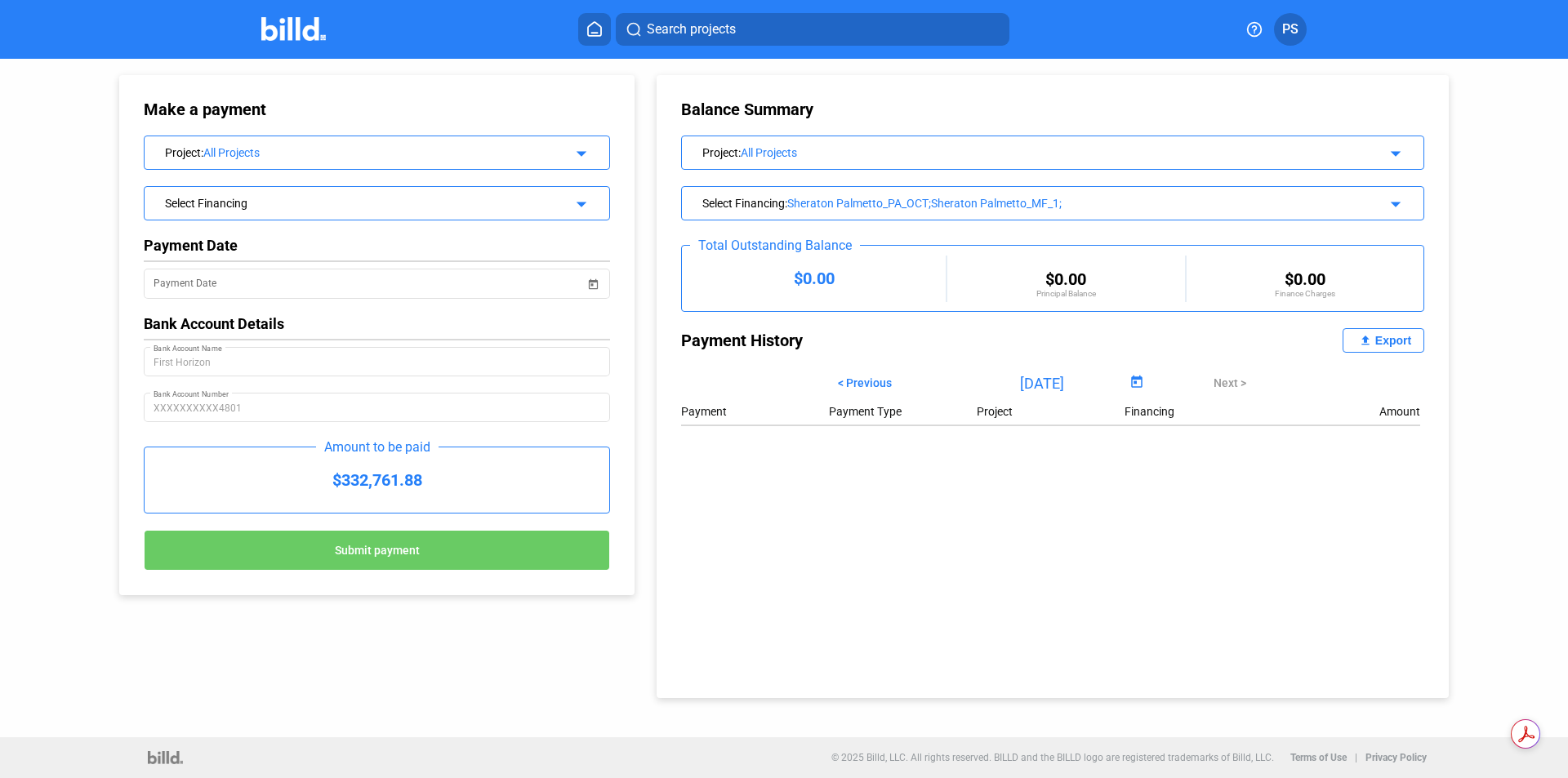
click at [1402, 154] on mat-icon "arrow_drop_down" at bounding box center [1393, 151] width 20 height 20
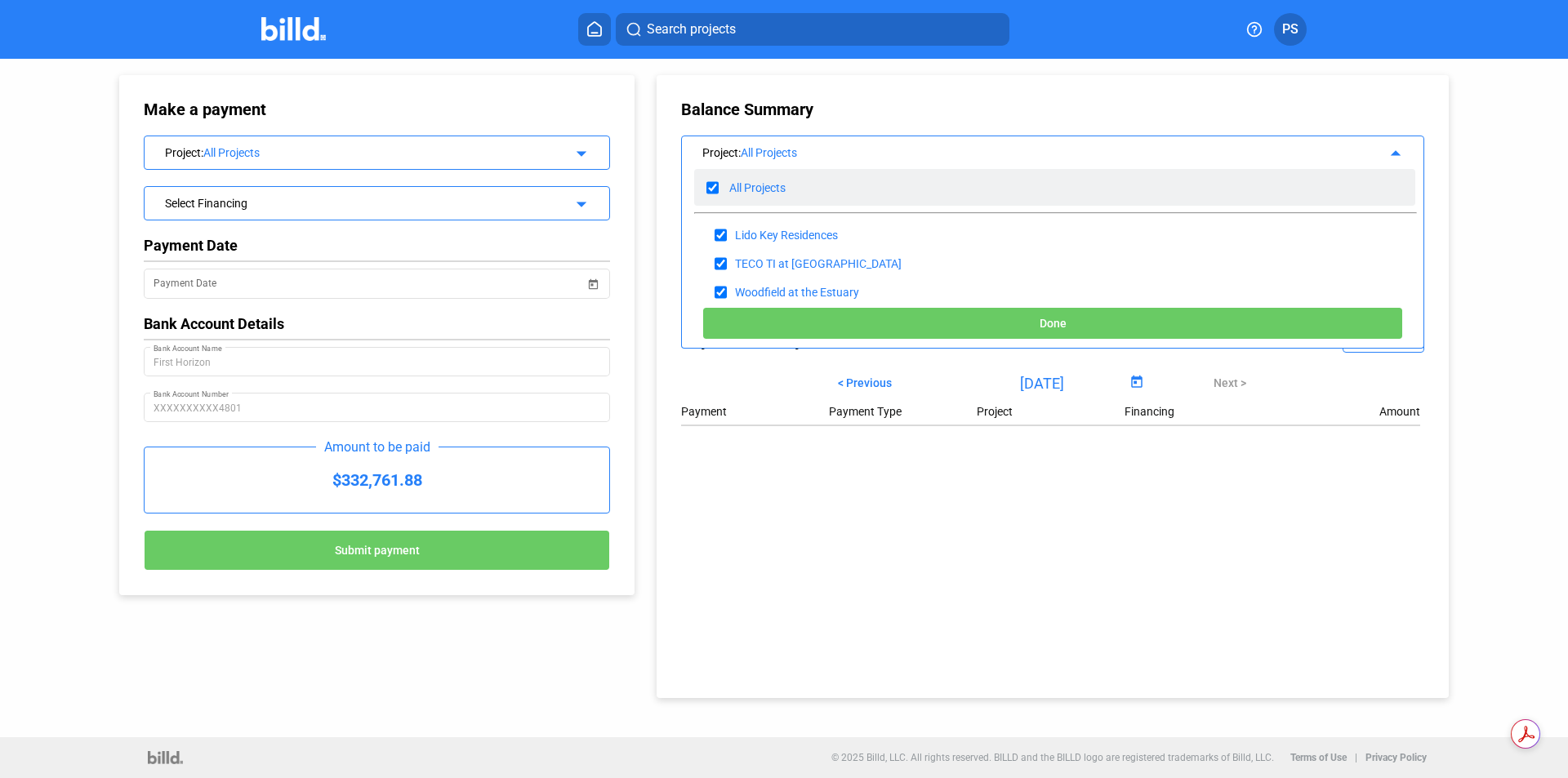
click at [712, 190] on input "checkbox" at bounding box center [712, 188] width 12 height 25
checkbox input "false"
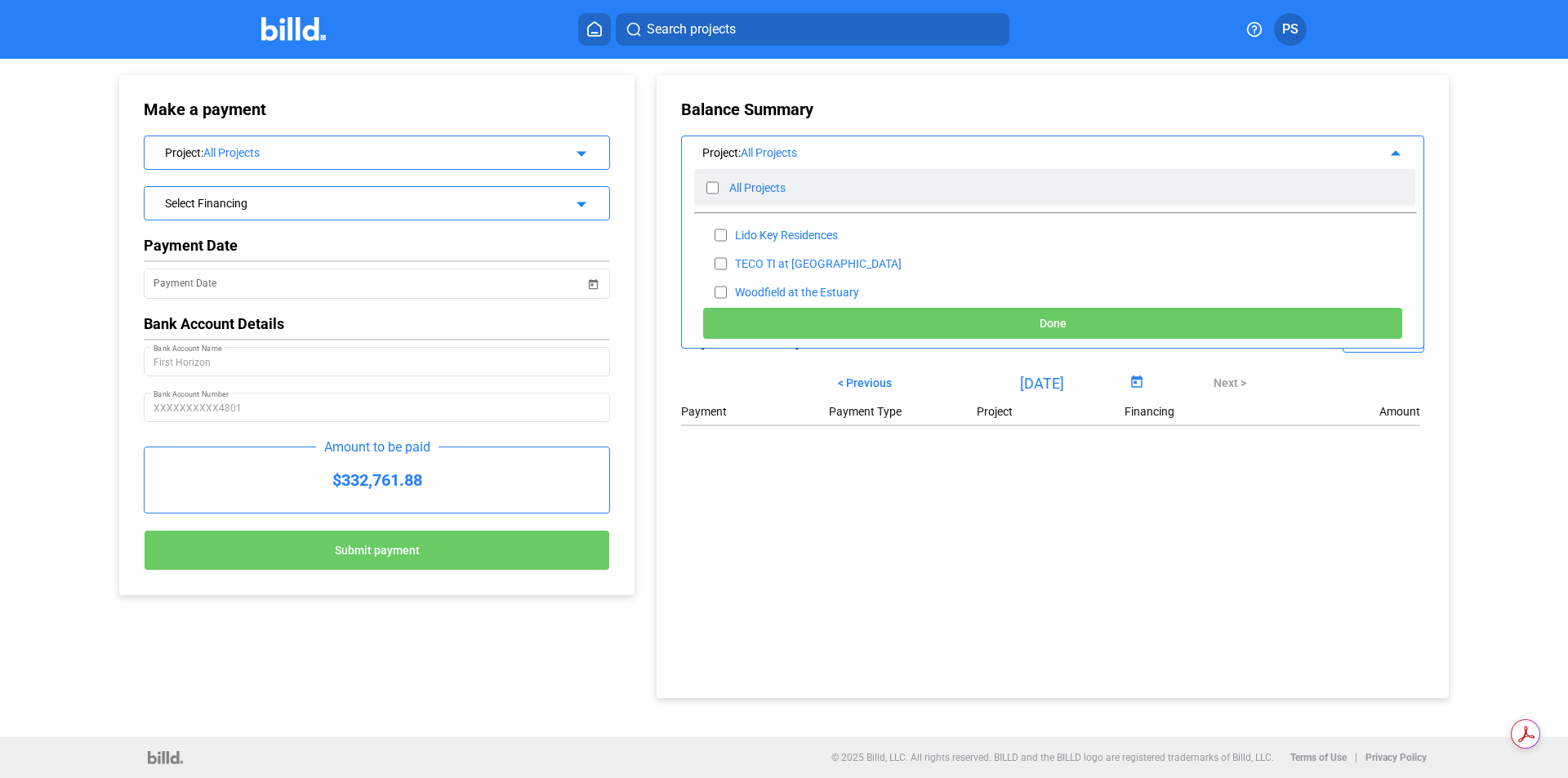
checkbox input "false"
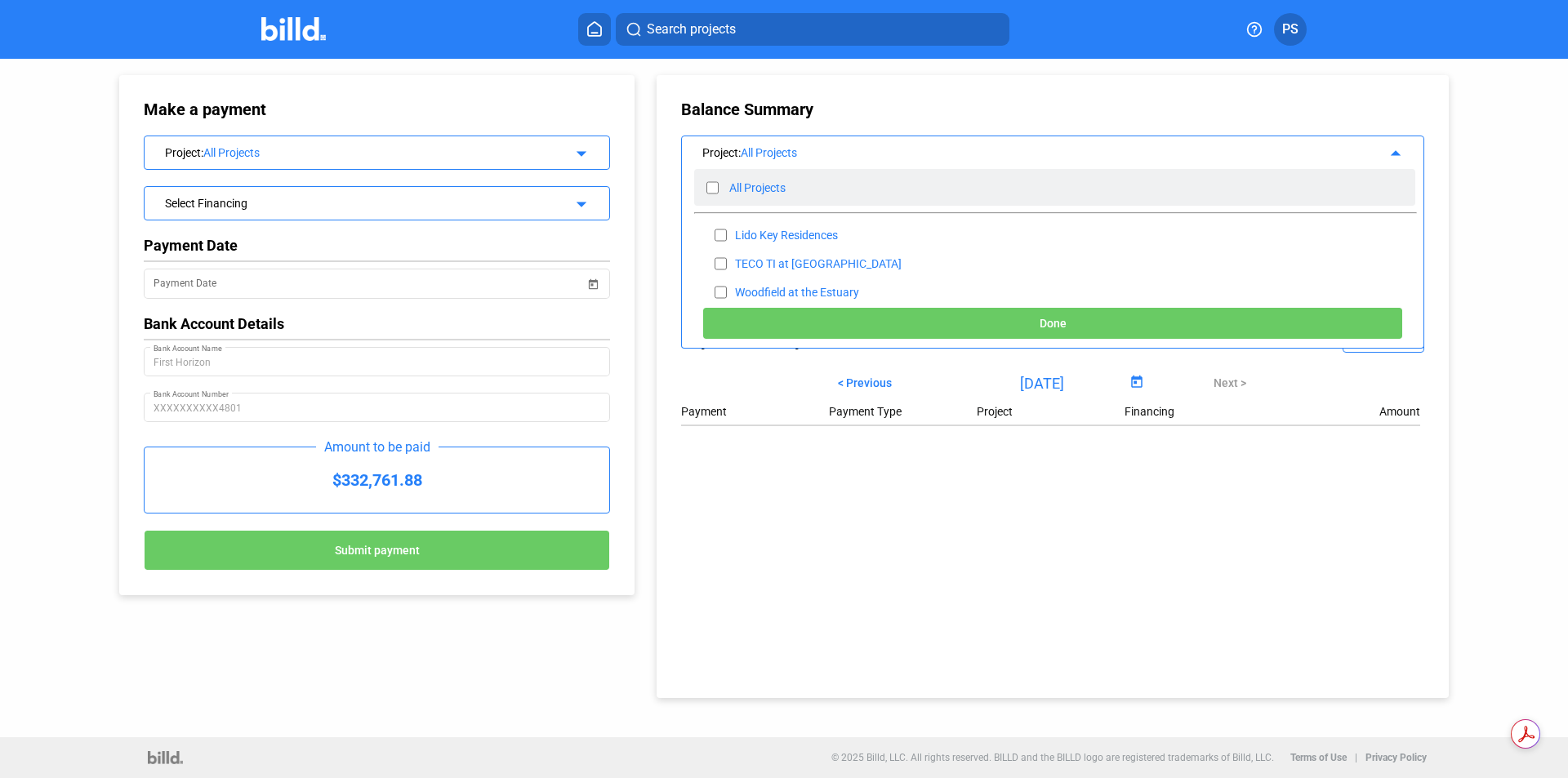
checkbox input "false"
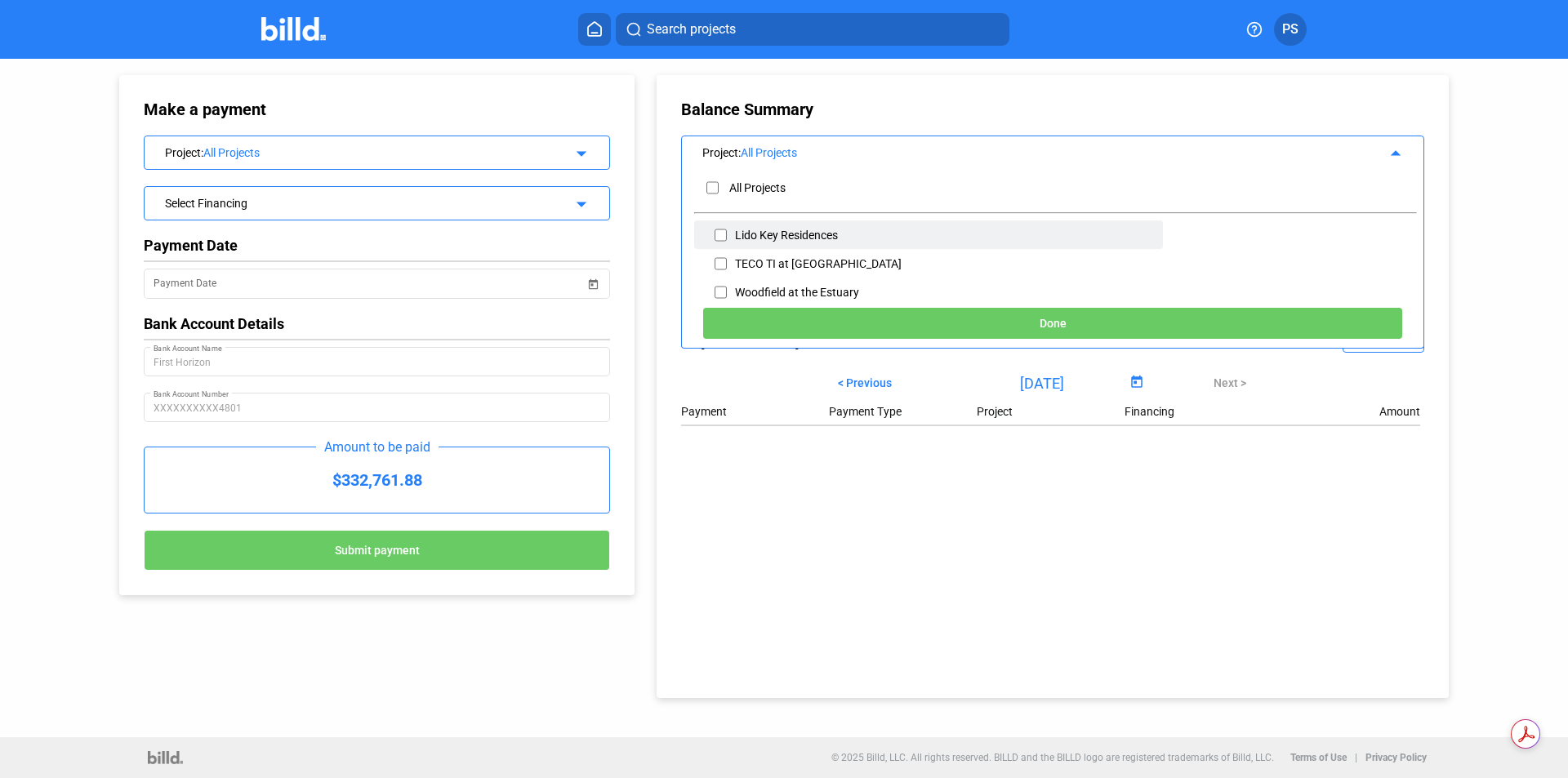
click at [716, 227] on input "checkbox" at bounding box center [720, 235] width 12 height 25
checkbox input "true"
click at [1280, 326] on button "Done" at bounding box center [1052, 324] width 700 height 33
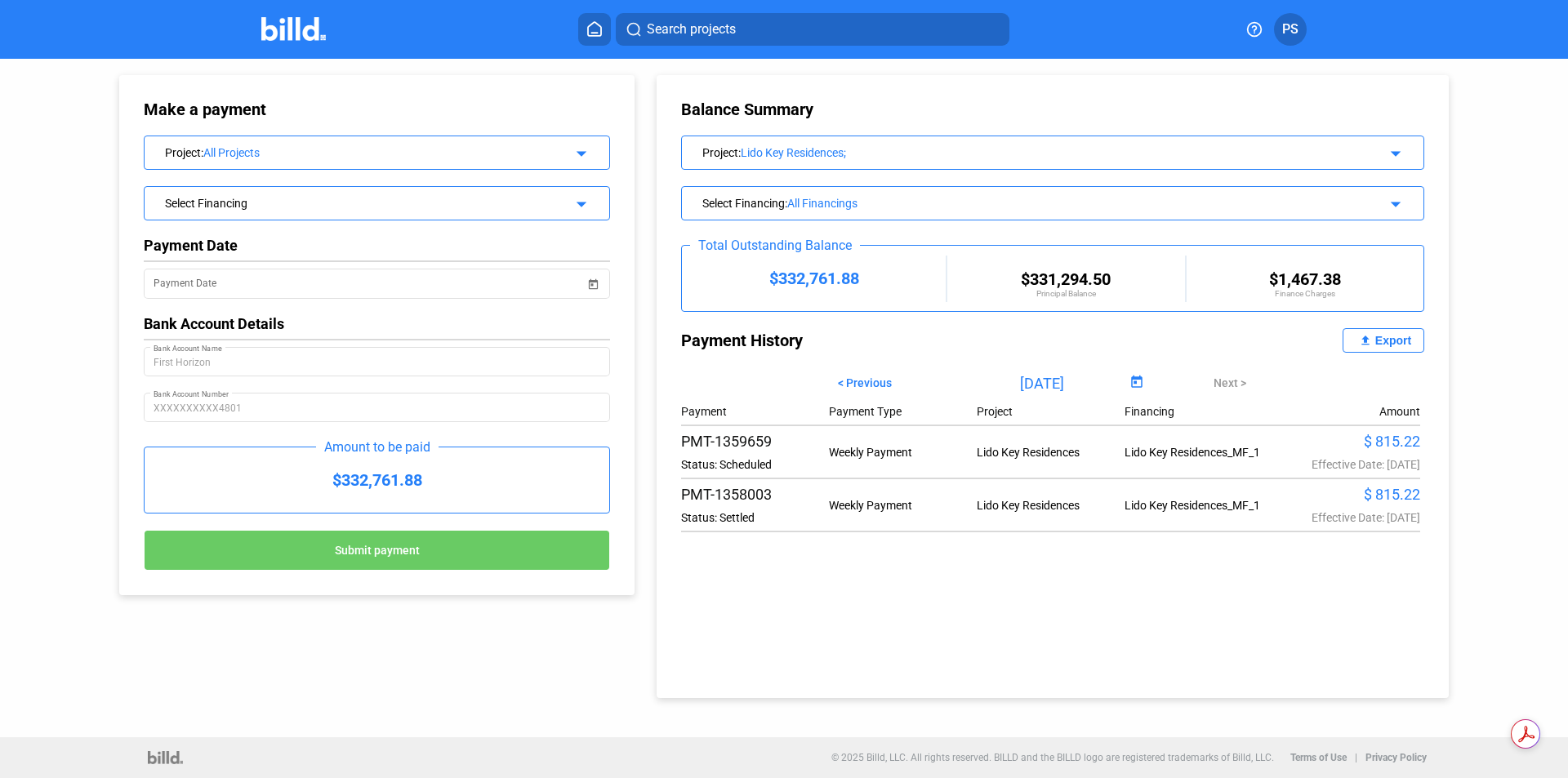
click at [1402, 210] on mat-icon "arrow_drop_down" at bounding box center [1393, 202] width 20 height 20
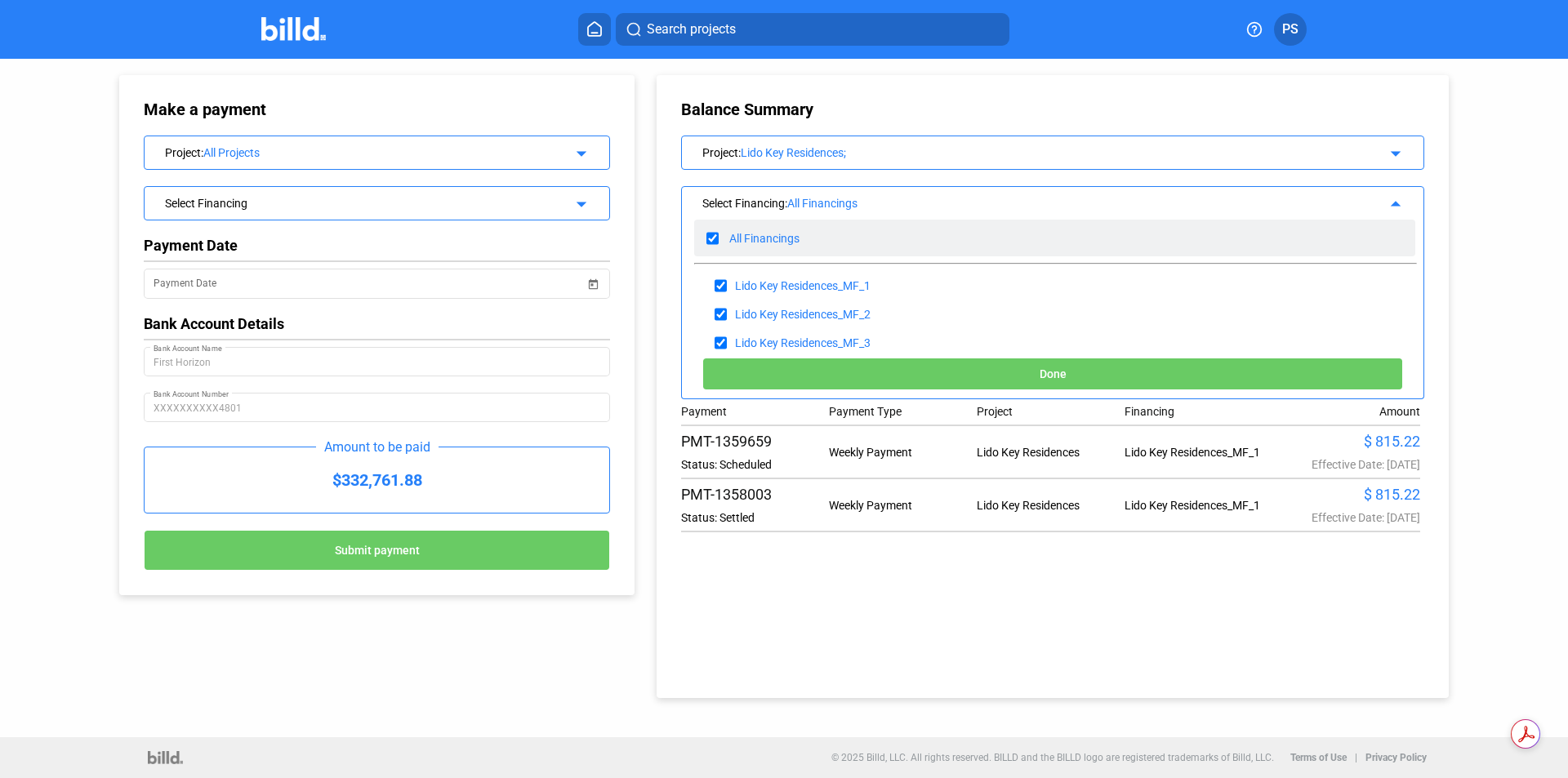
click at [717, 239] on input "checkbox" at bounding box center [712, 239] width 12 height 25
checkbox input "false"
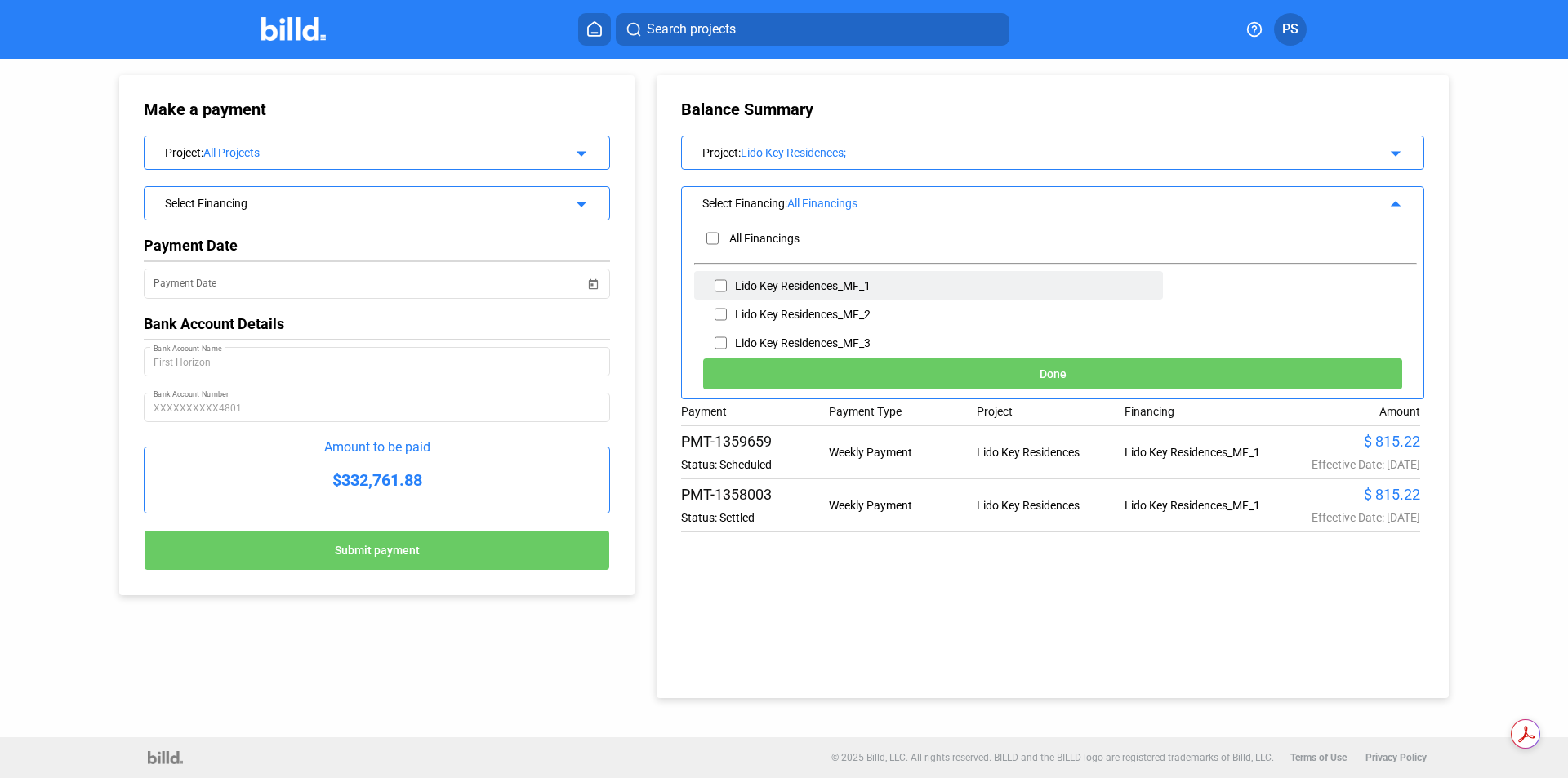
click at [724, 287] on input "checkbox" at bounding box center [720, 286] width 12 height 25
checkbox input "true"
click at [723, 311] on input "checkbox" at bounding box center [720, 314] width 12 height 25
checkbox input "true"
click at [1096, 370] on button "Done" at bounding box center [1052, 374] width 700 height 33
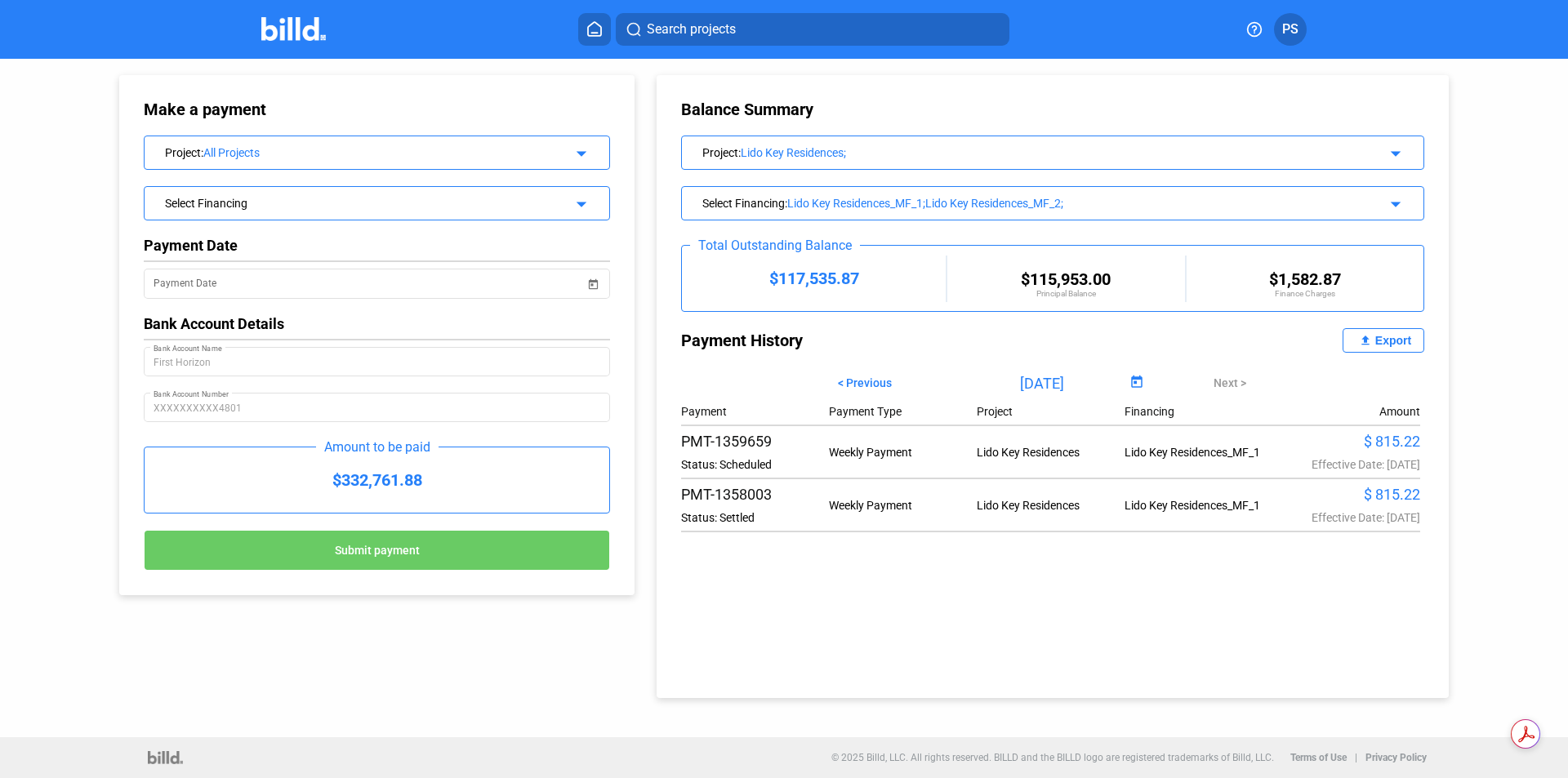
click at [1394, 199] on mat-icon "arrow_drop_down" at bounding box center [1393, 202] width 20 height 20
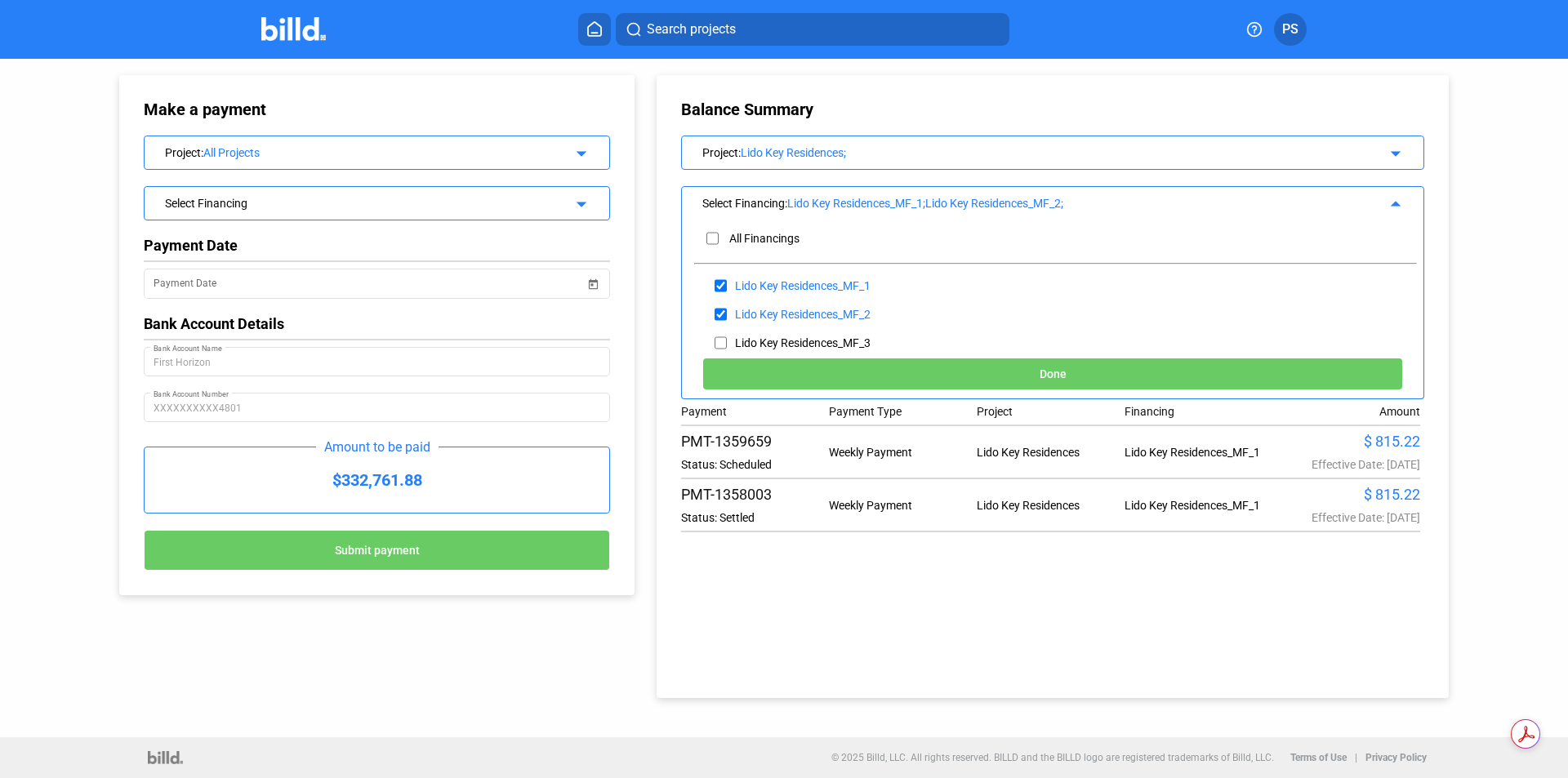
click at [1394, 199] on mat-icon "arrow_drop_up" at bounding box center [1393, 202] width 20 height 20
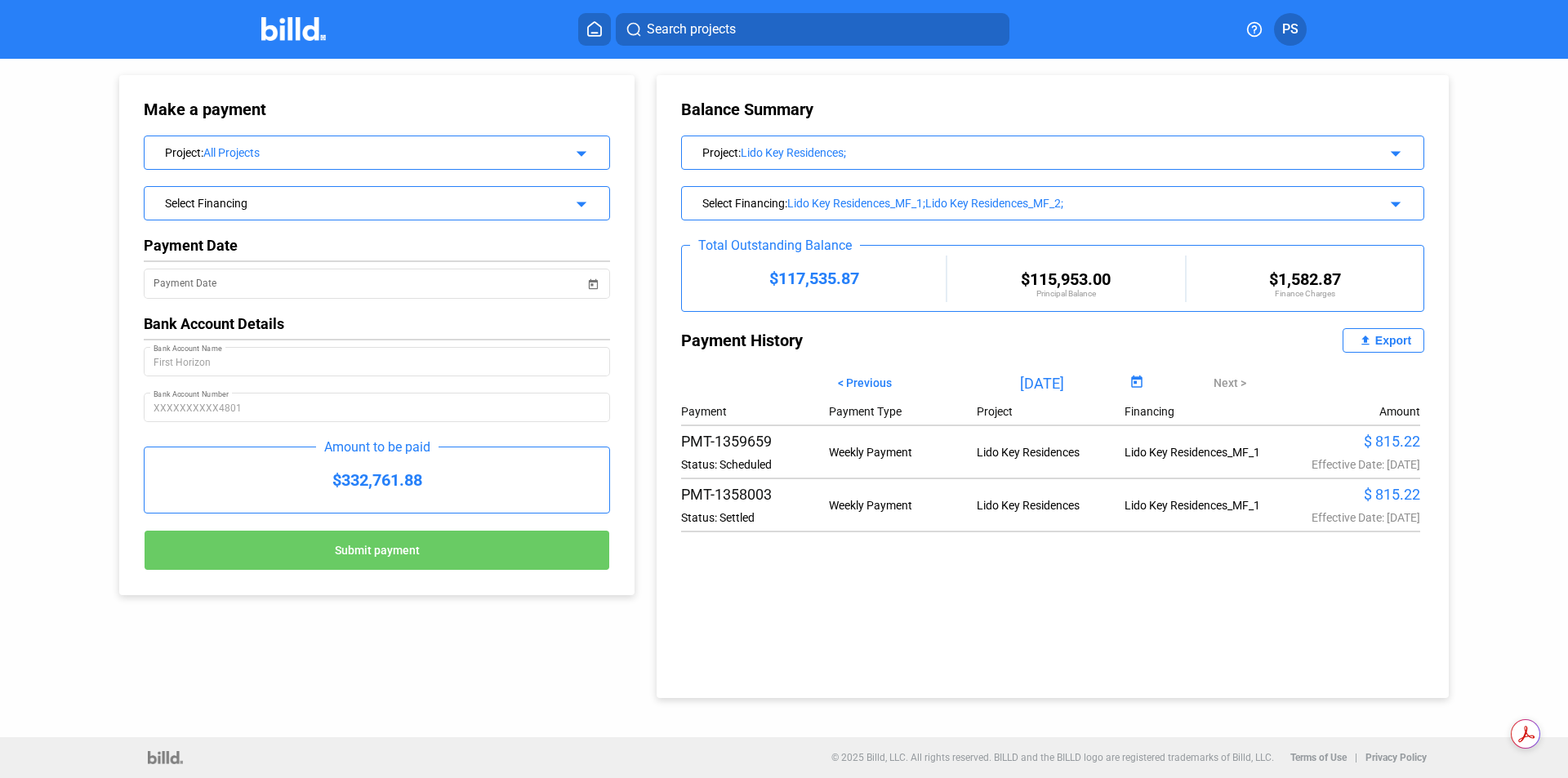
click at [1396, 199] on mat-icon "arrow_drop_down" at bounding box center [1393, 202] width 20 height 20
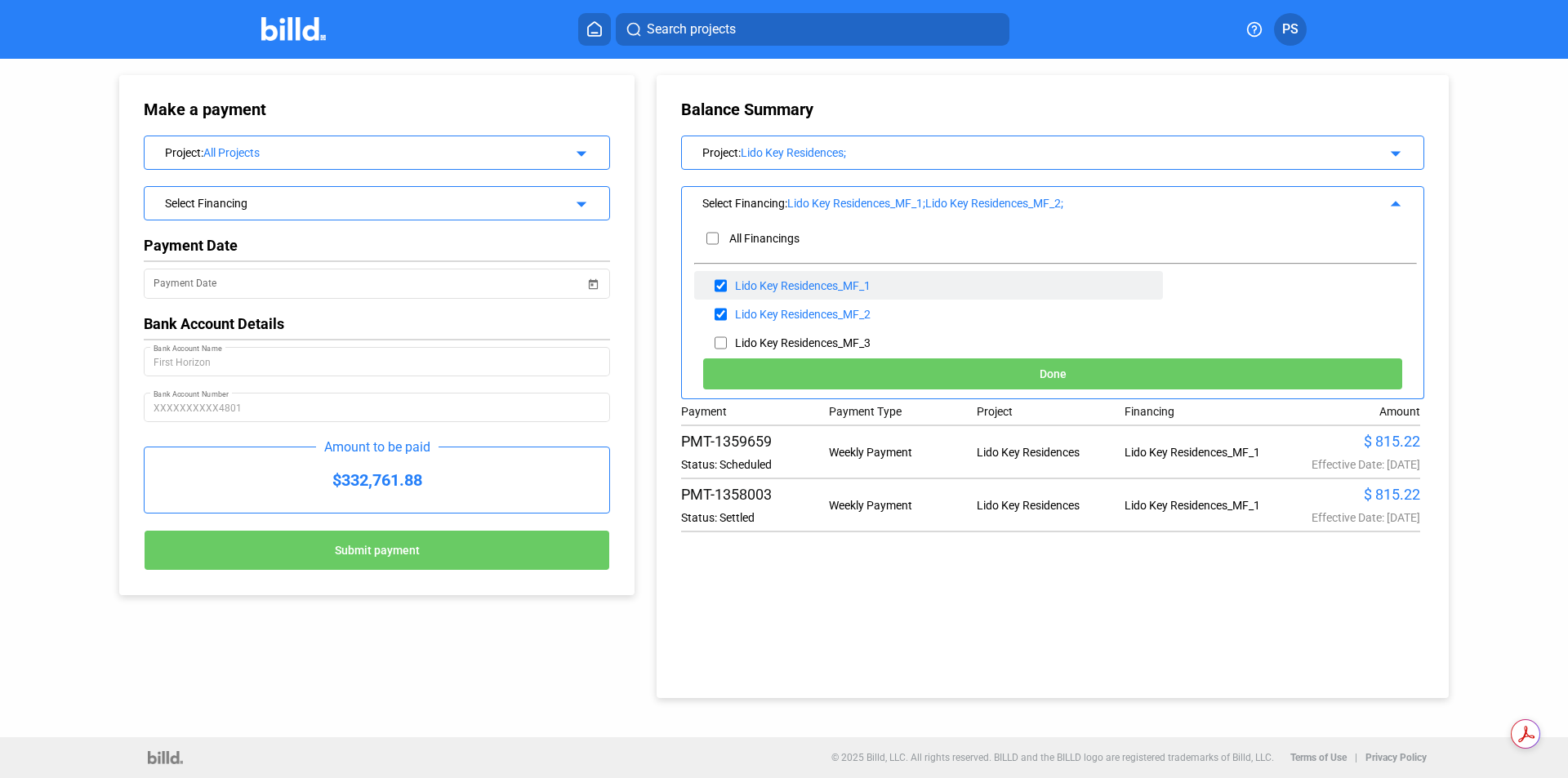
click at [742, 283] on div "Lido Key Residences_MF_1" at bounding box center [803, 286] width 136 height 13
click at [716, 284] on input "checkbox" at bounding box center [720, 286] width 12 height 25
checkbox input "false"
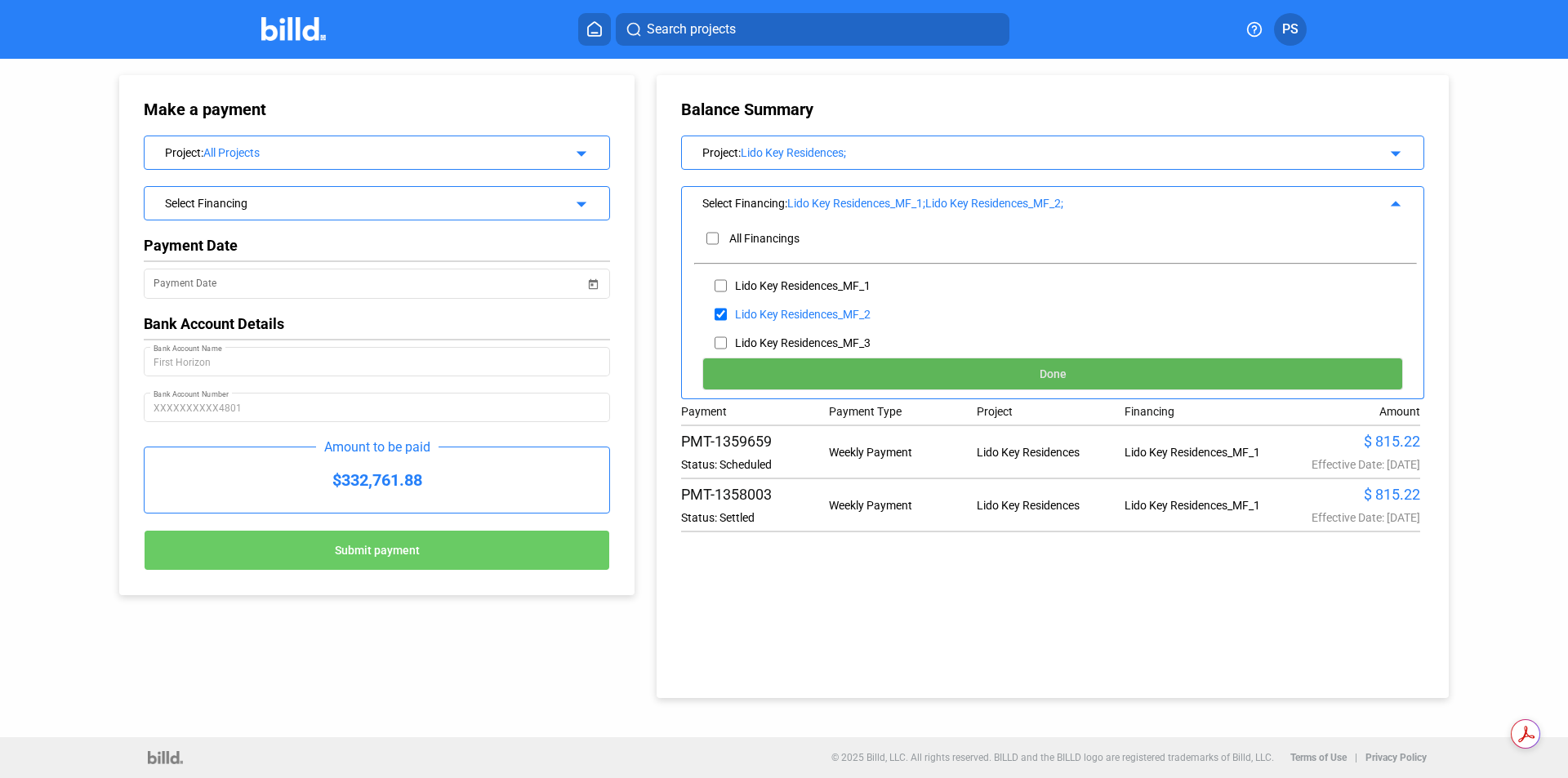
click at [989, 379] on button "Done" at bounding box center [1052, 374] width 700 height 33
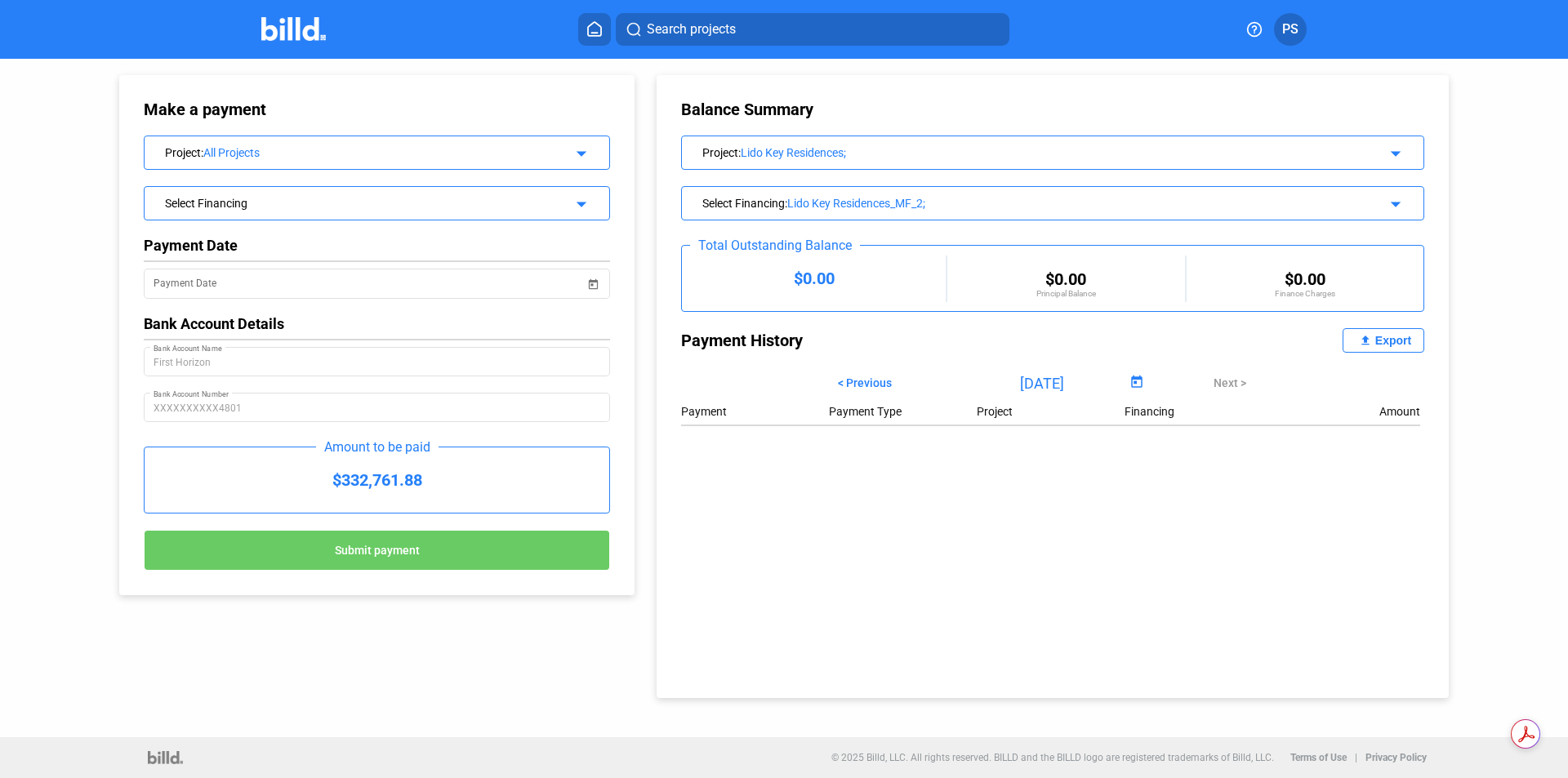
drag, startPoint x: 1387, startPoint y: 205, endPoint x: 1366, endPoint y: 212, distance: 22.1
click at [1386, 206] on mat-icon "arrow_drop_down" at bounding box center [1393, 202] width 20 height 20
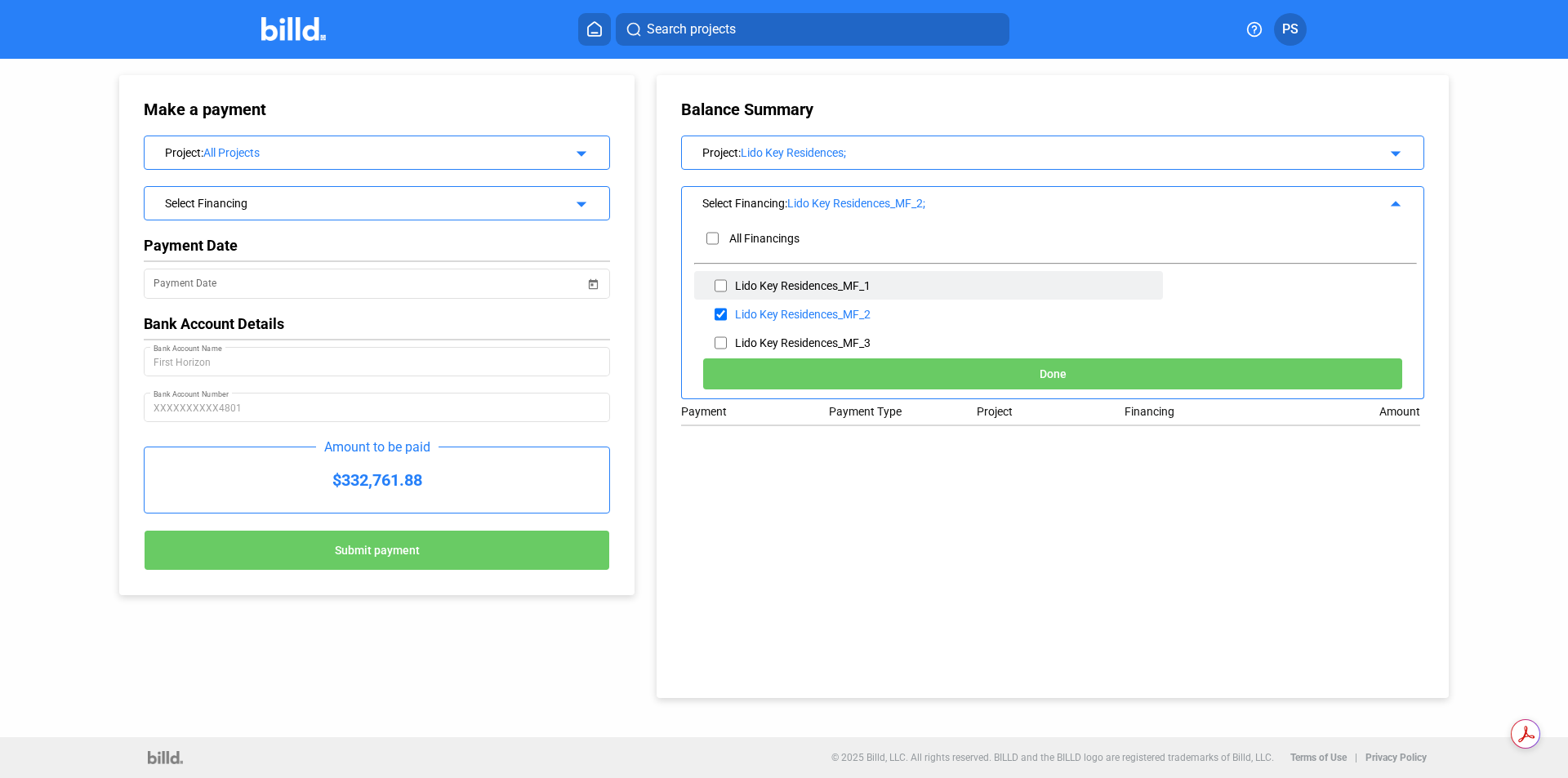
click at [705, 283] on div "Lido Key Residences_MF_1" at bounding box center [928, 285] width 468 height 29
click at [726, 283] on input "checkbox" at bounding box center [720, 286] width 12 height 25
checkbox input "true"
click at [722, 315] on input "checkbox" at bounding box center [720, 314] width 12 height 25
checkbox input "false"
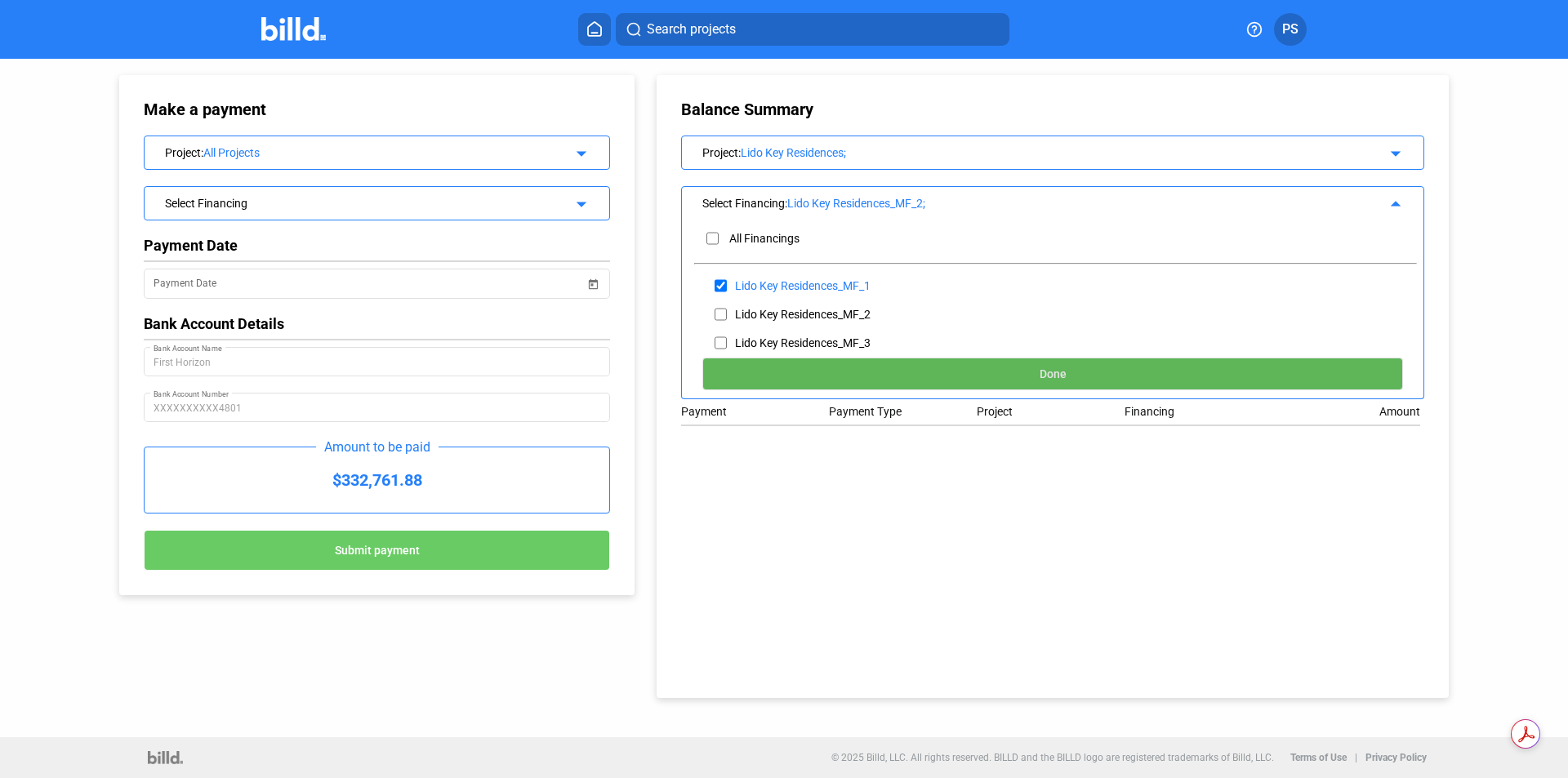
click at [932, 381] on button "Done" at bounding box center [1052, 374] width 700 height 33
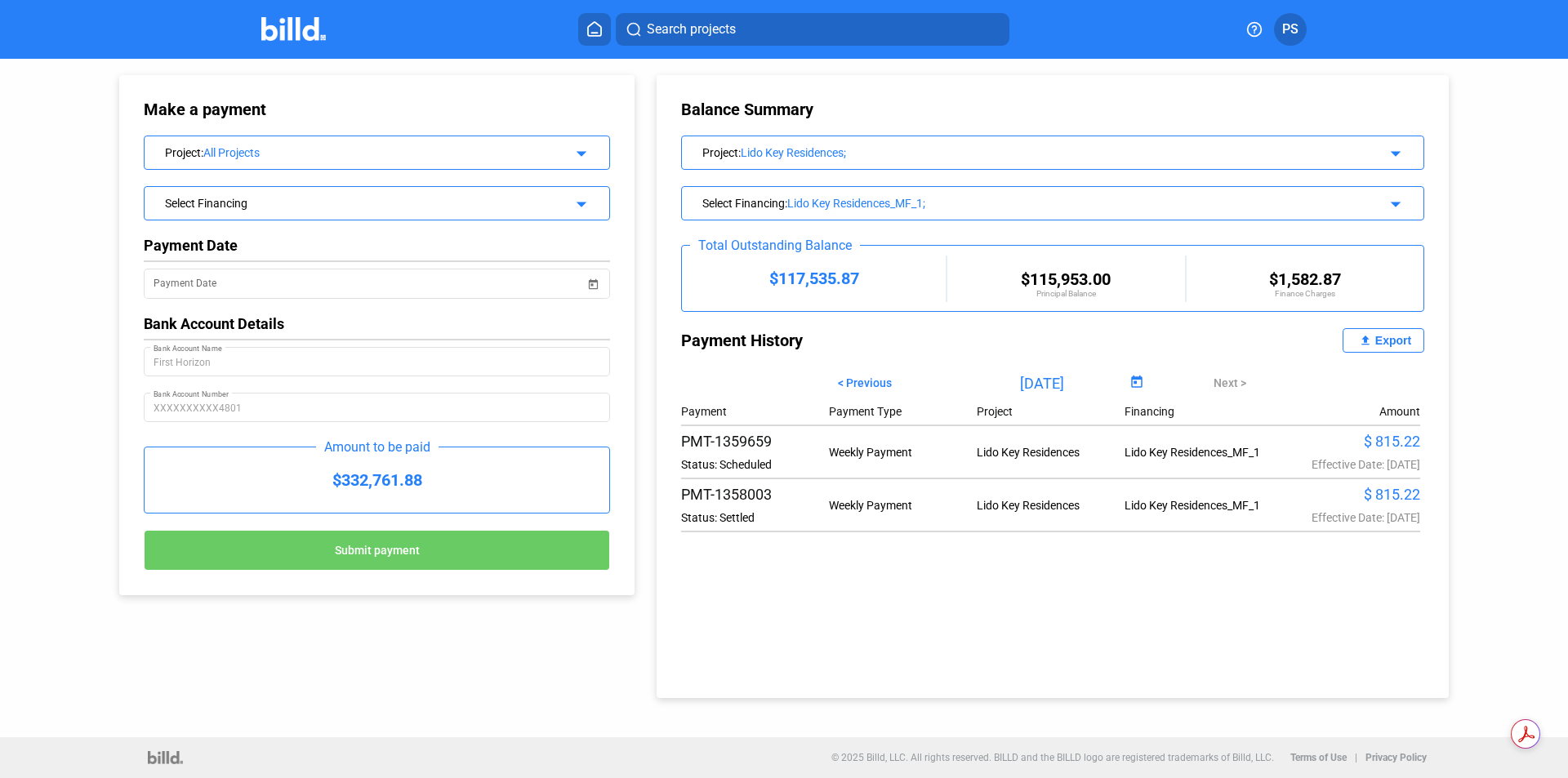
click at [1396, 195] on mat-icon "arrow_drop_down" at bounding box center [1393, 202] width 20 height 20
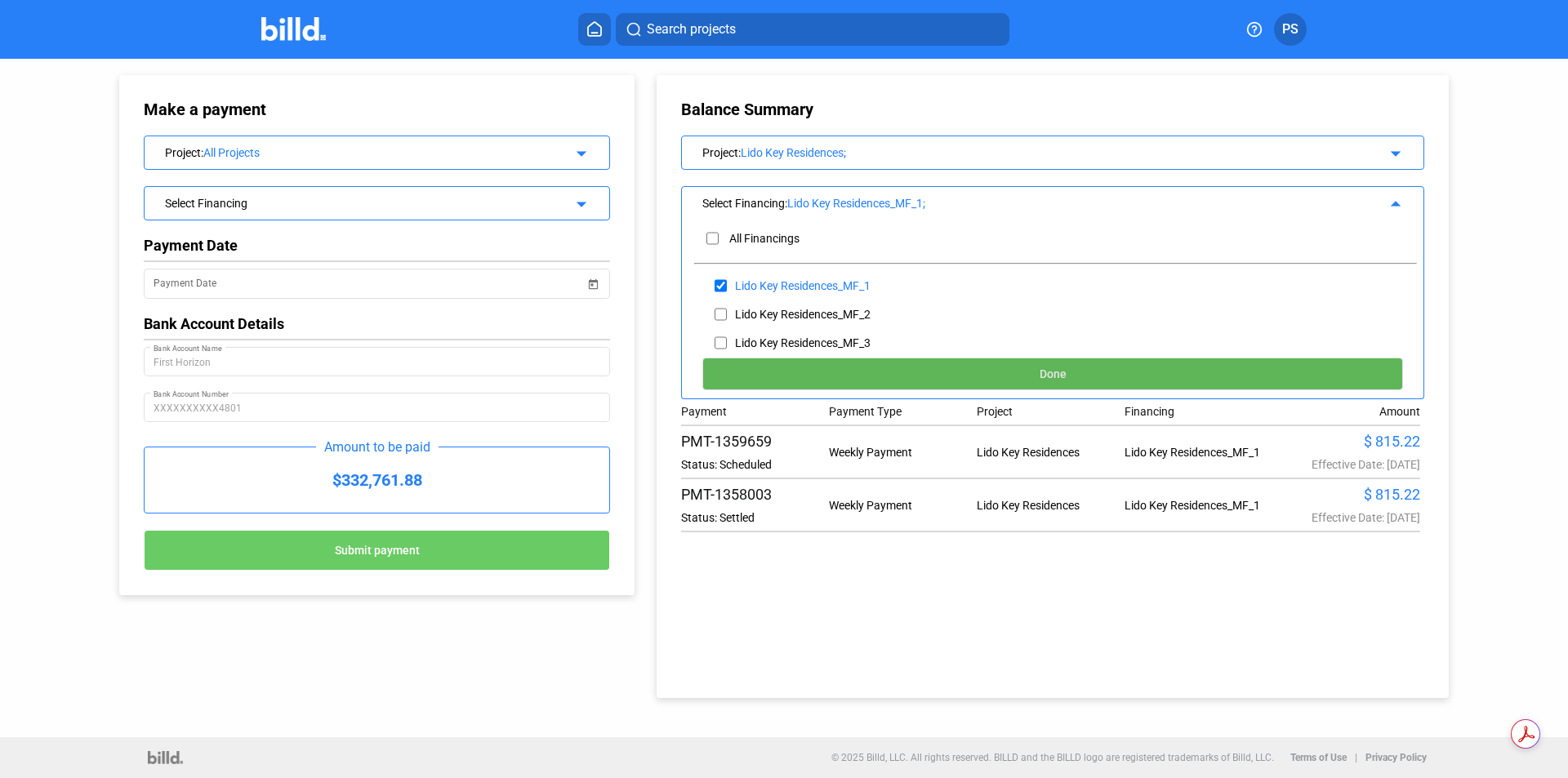
click at [1021, 375] on button "Done" at bounding box center [1052, 374] width 700 height 33
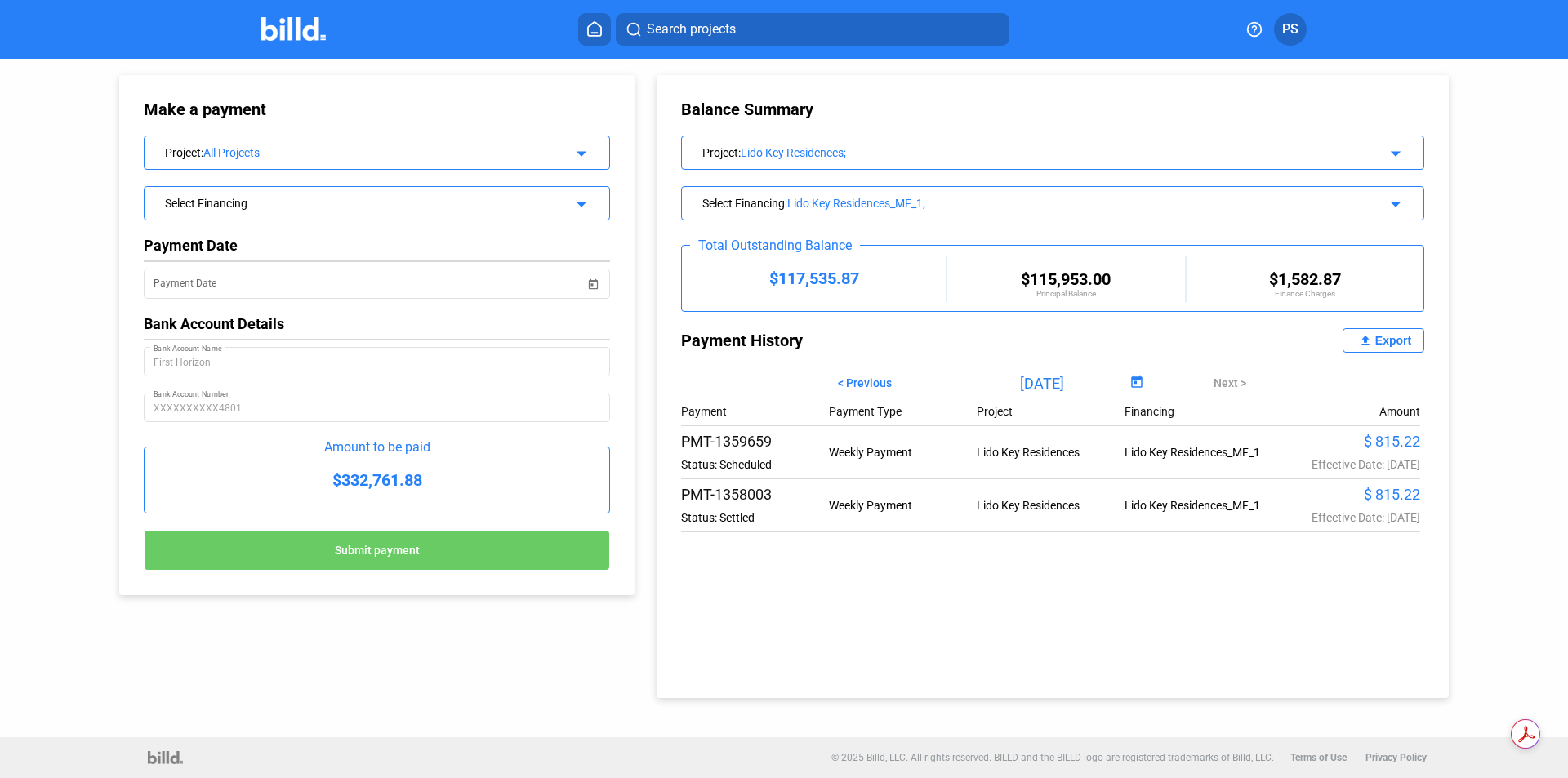
click at [1287, 44] on button "PS" at bounding box center [1290, 30] width 33 height 33
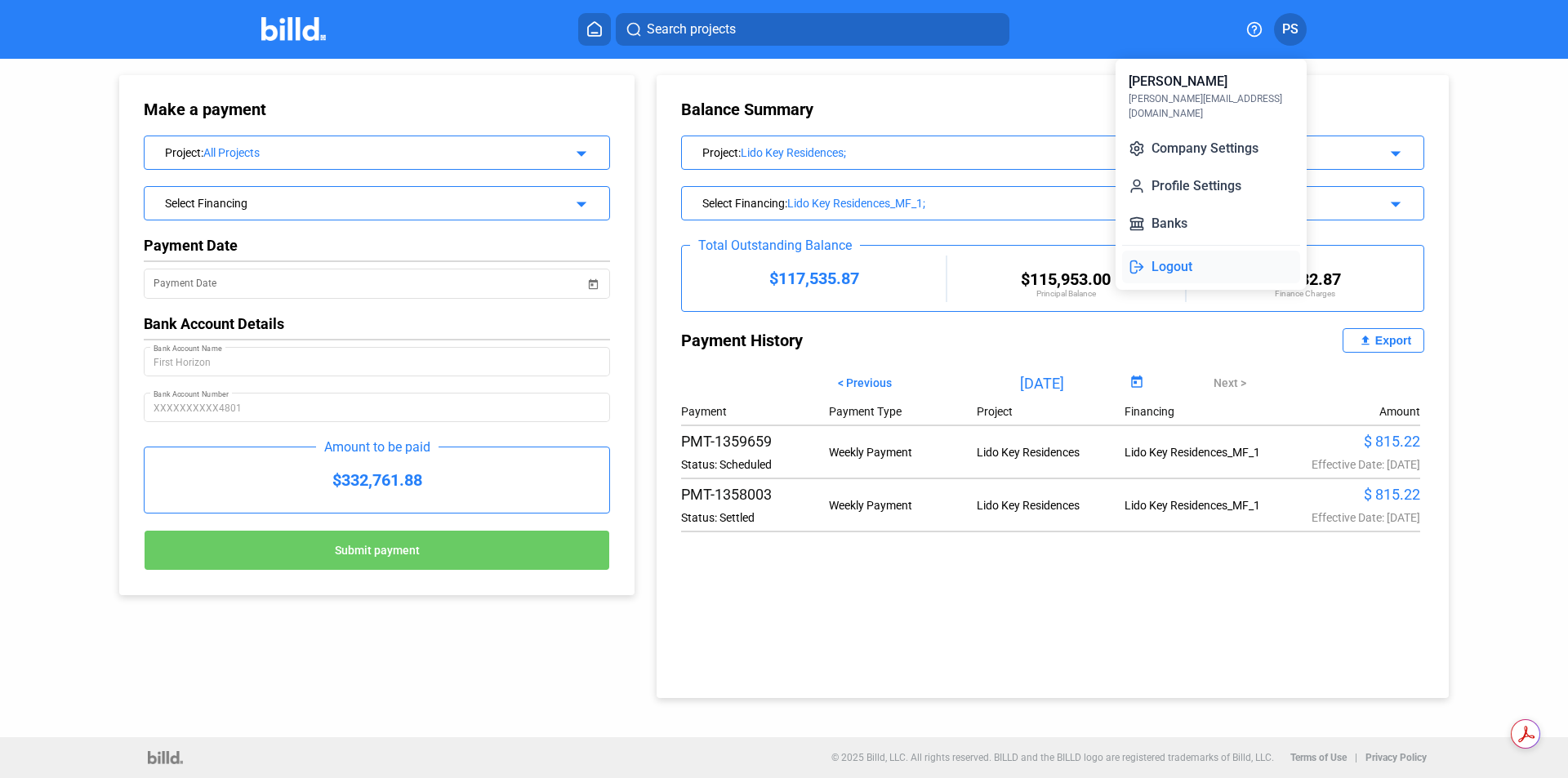
click at [1185, 251] on button "Logout" at bounding box center [1211, 268] width 178 height 33
